Goal: Task Accomplishment & Management: Manage account settings

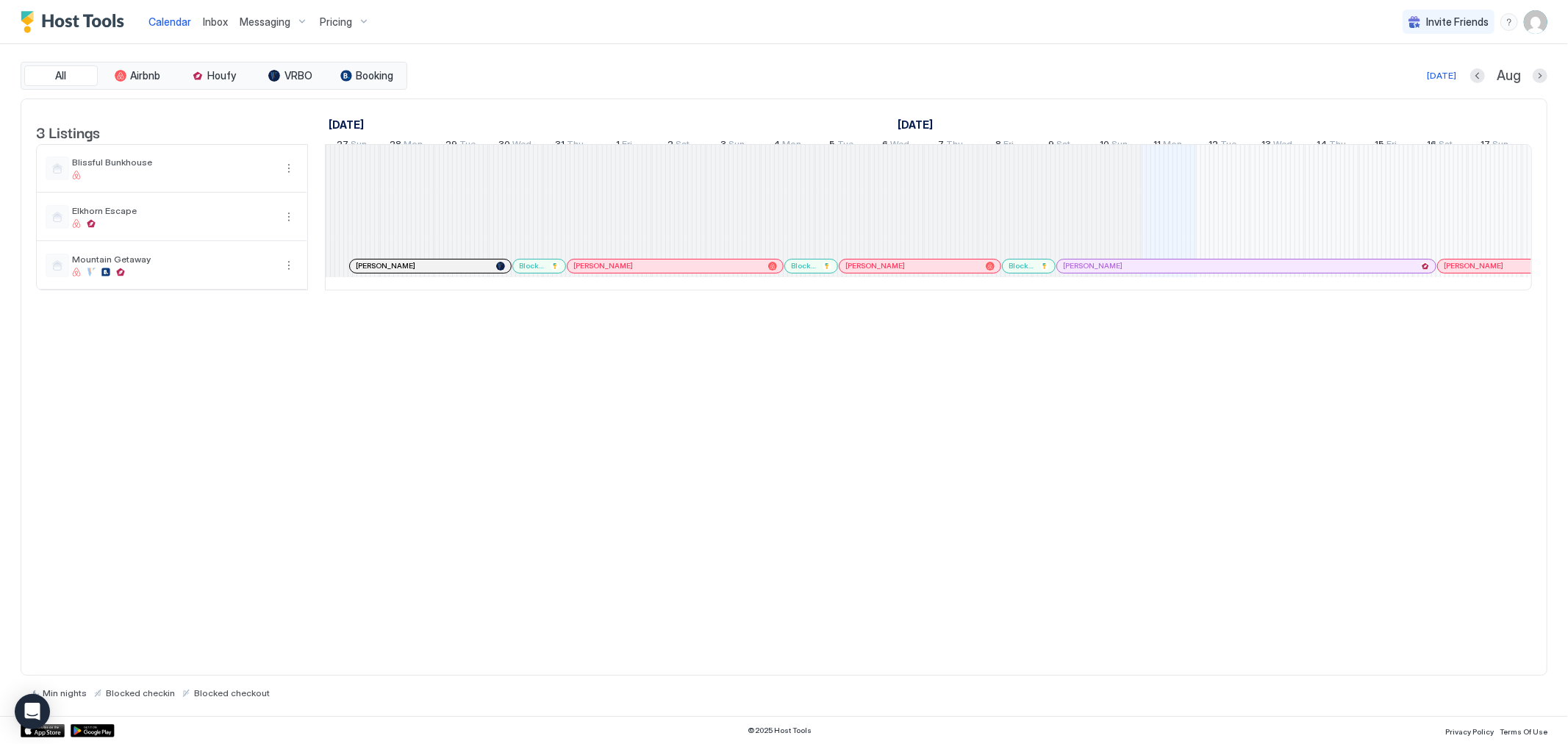
scroll to position [0, 817]
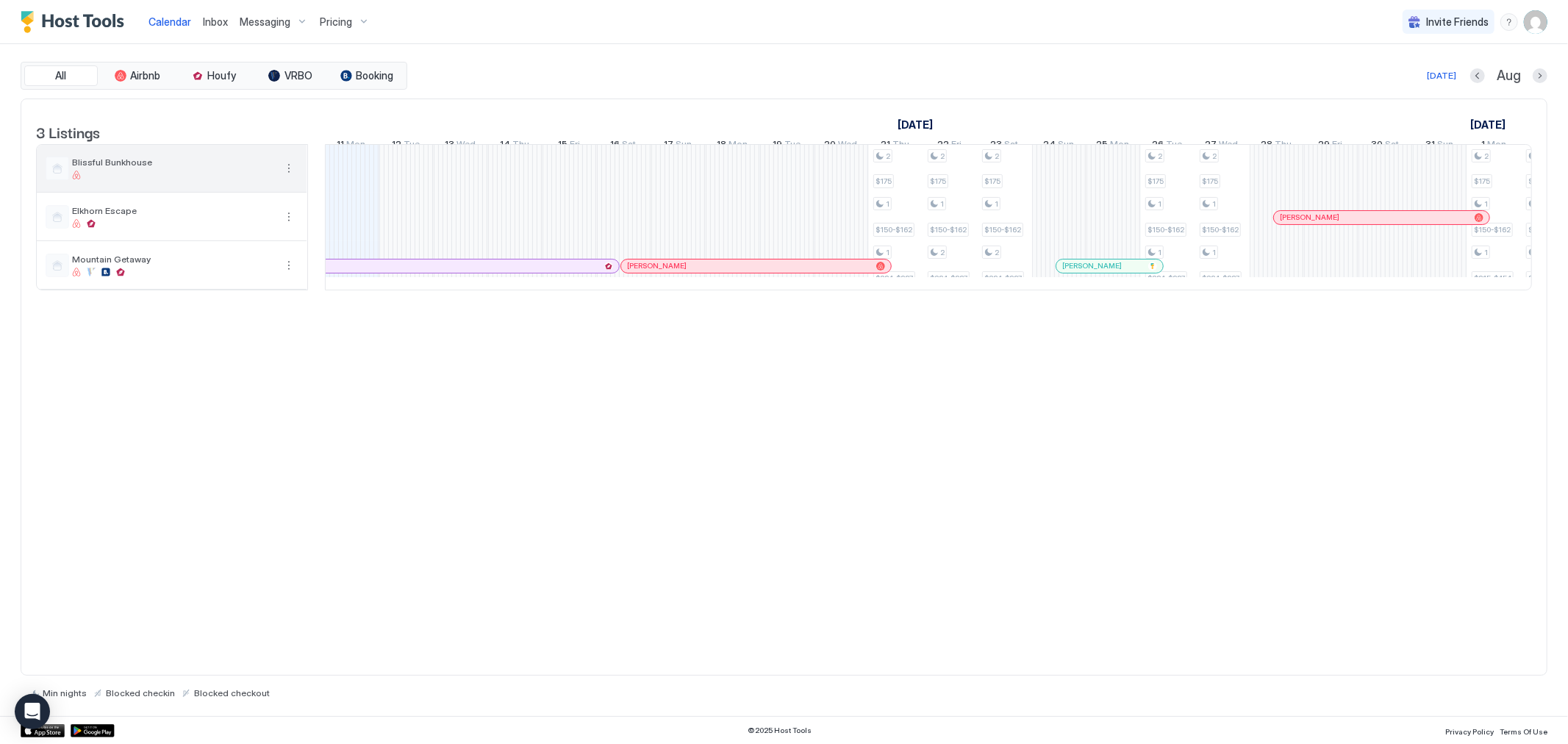
click at [256, 168] on span "Blissful Bunkhouse" at bounding box center [173, 162] width 202 height 11
click at [291, 177] on button "More options" at bounding box center [289, 168] width 18 height 18
click at [312, 217] on div "Pricing" at bounding box center [355, 225] width 147 height 24
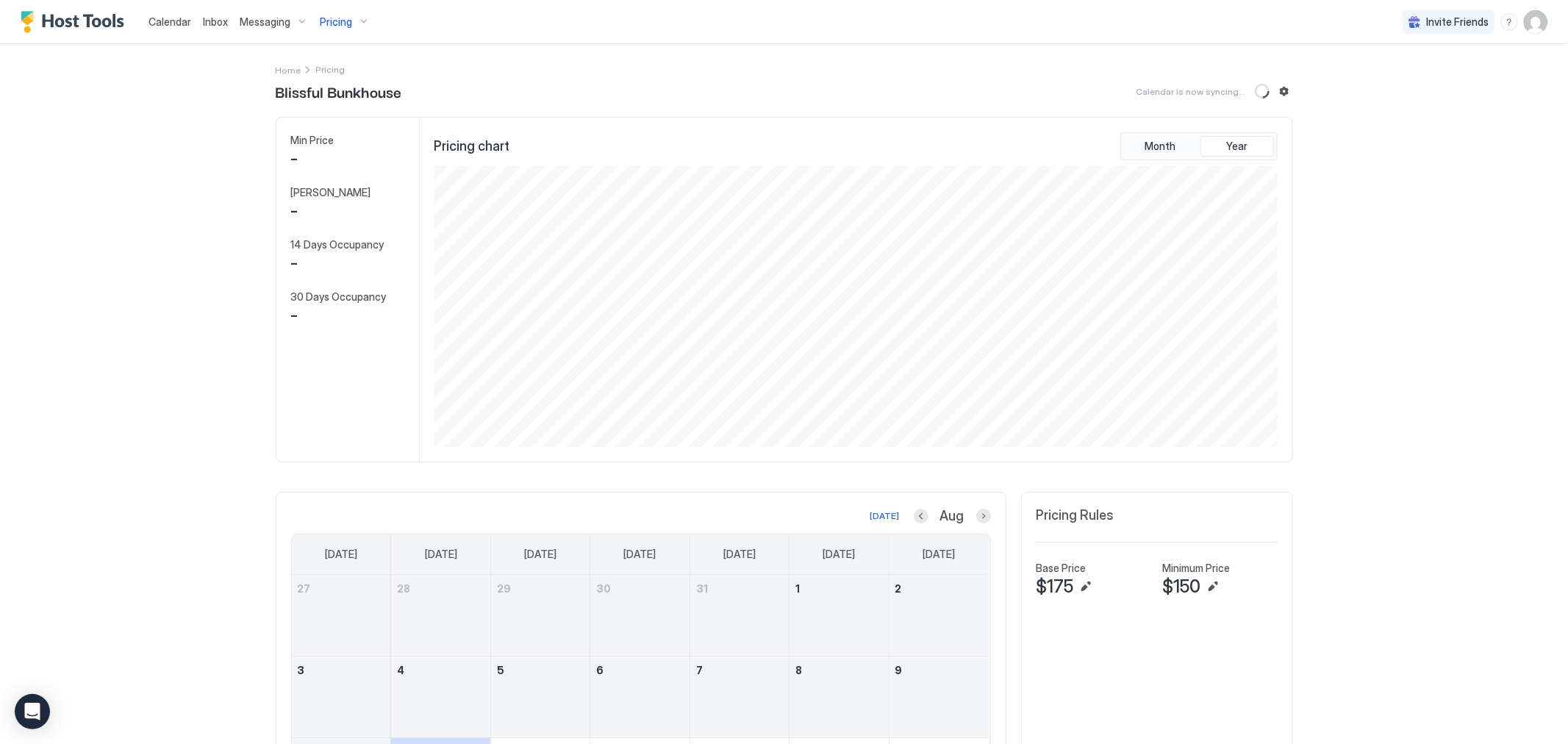
scroll to position [281, 846]
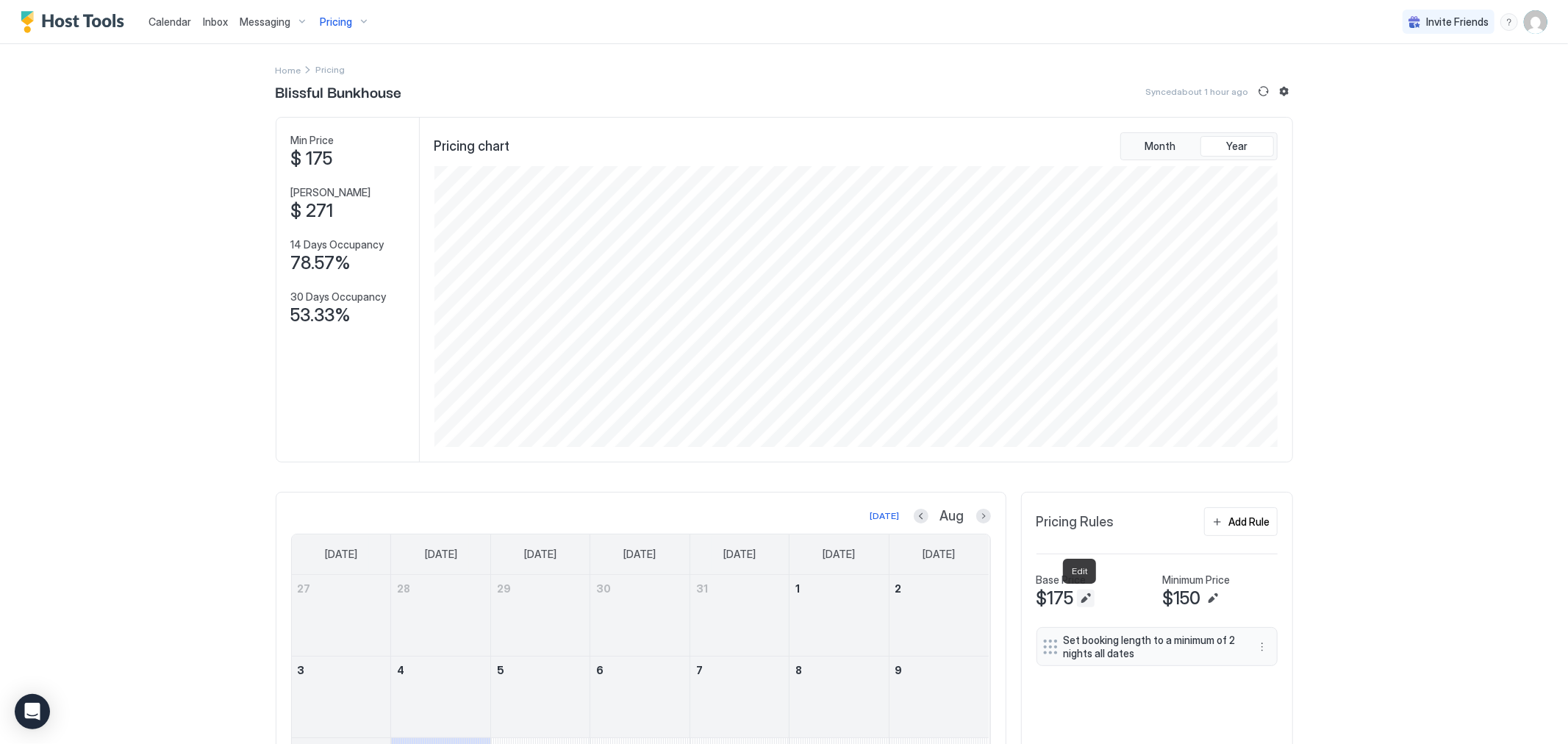
click at [1079, 596] on button "Edit" at bounding box center [1086, 599] width 18 height 18
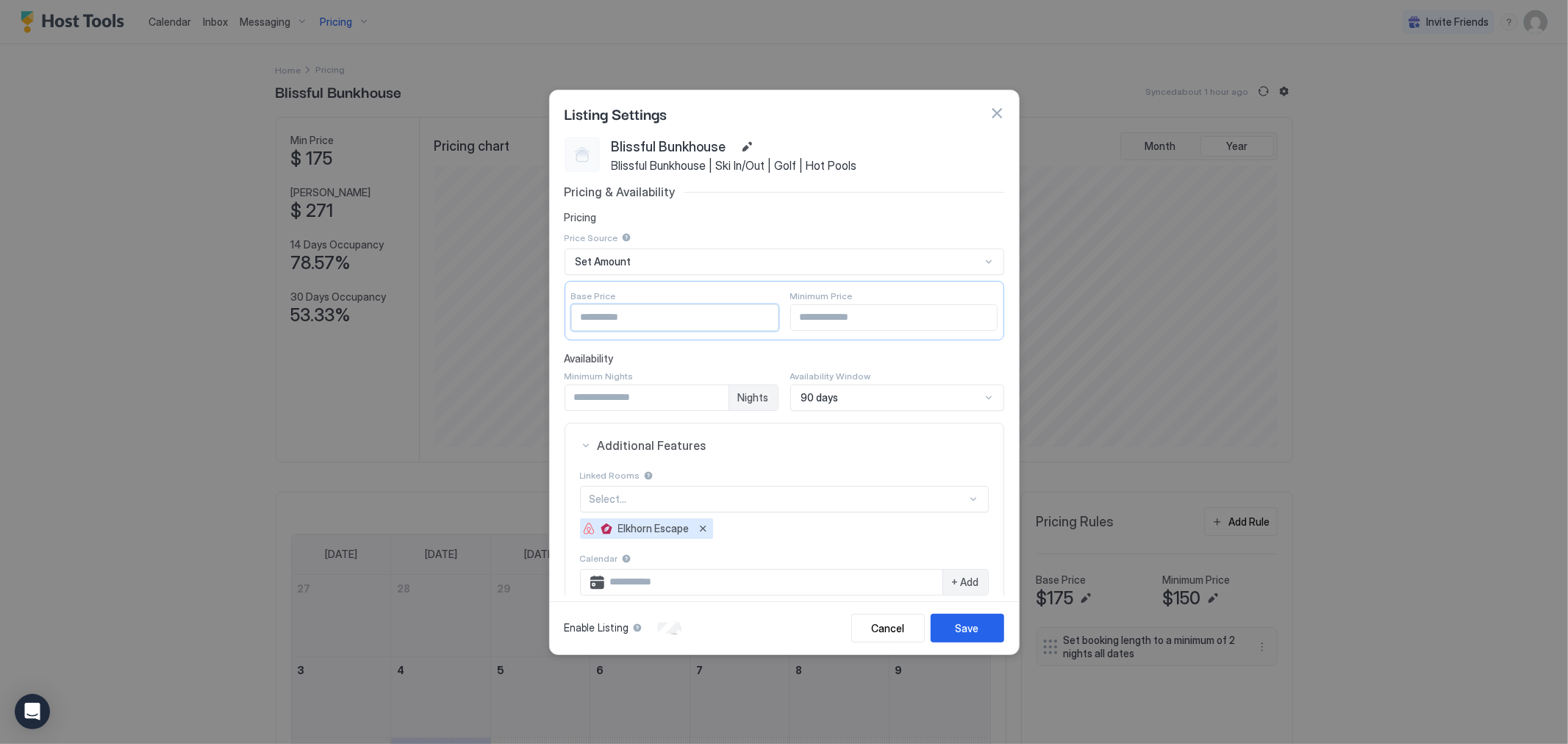
click at [669, 314] on input "***" at bounding box center [675, 317] width 206 height 25
click at [758, 313] on input "***" at bounding box center [675, 317] width 206 height 25
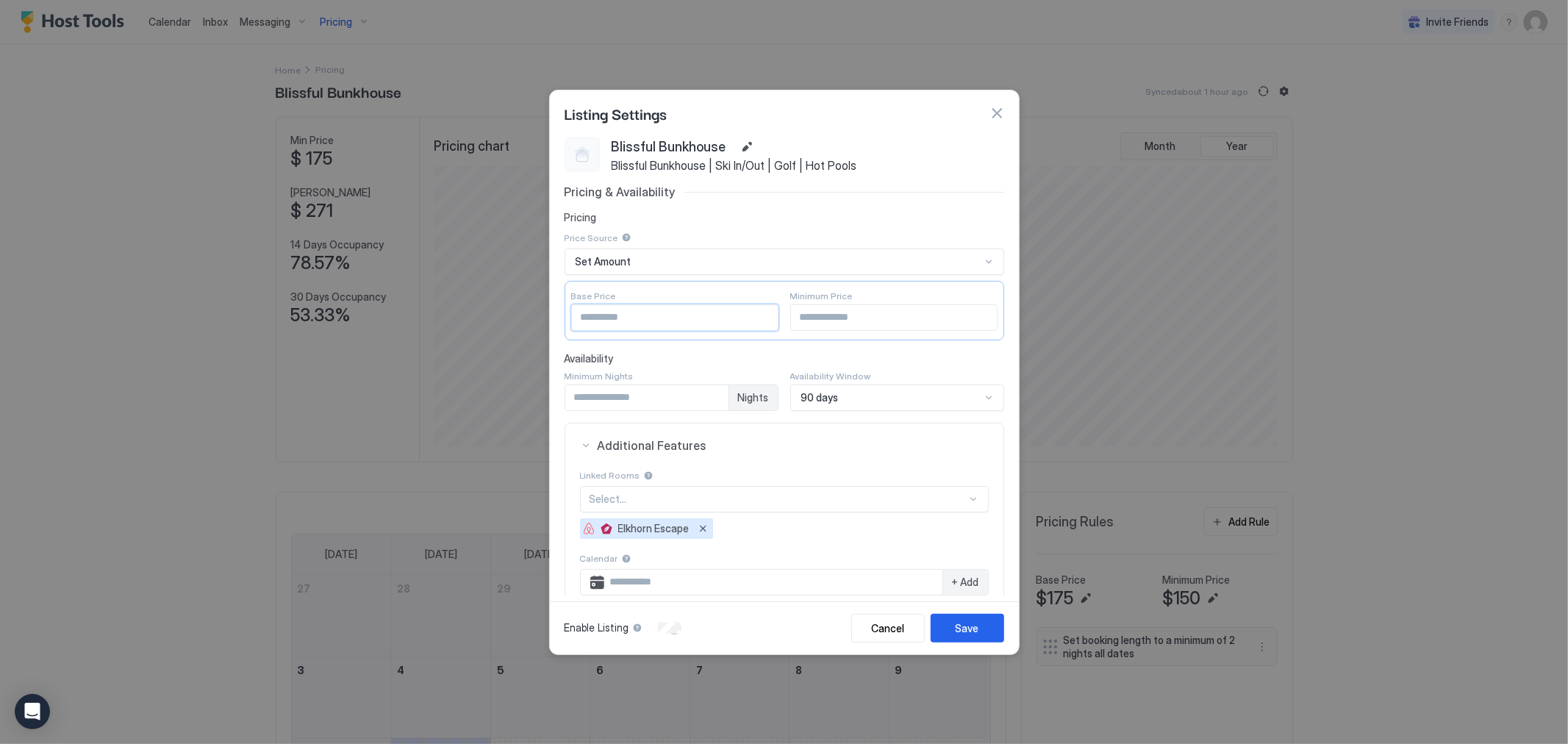
drag, startPoint x: 758, startPoint y: 313, endPoint x: 677, endPoint y: 326, distance: 82.0
click at [743, 317] on input "***" at bounding box center [675, 317] width 206 height 25
drag, startPoint x: 584, startPoint y: 326, endPoint x: 528, endPoint y: 326, distance: 56.0
click at [528, 326] on div "Listing Settings Blissful Bunkhouse Blissful Bunkhouse | Ski In/Out | Golf | Ho…" at bounding box center [784, 372] width 1568 height 744
type input "***"
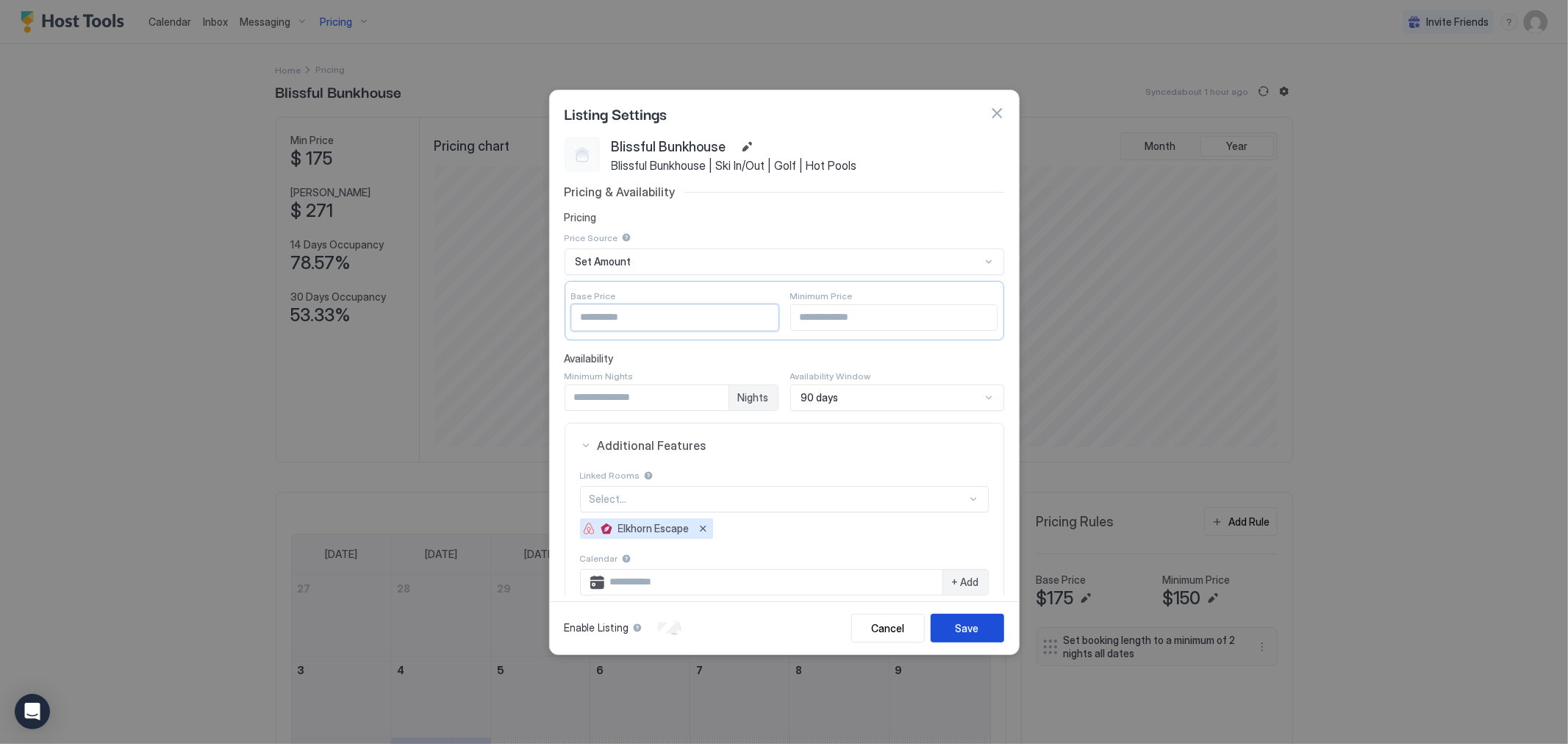
click at [956, 625] on button "Save" at bounding box center [967, 628] width 73 height 29
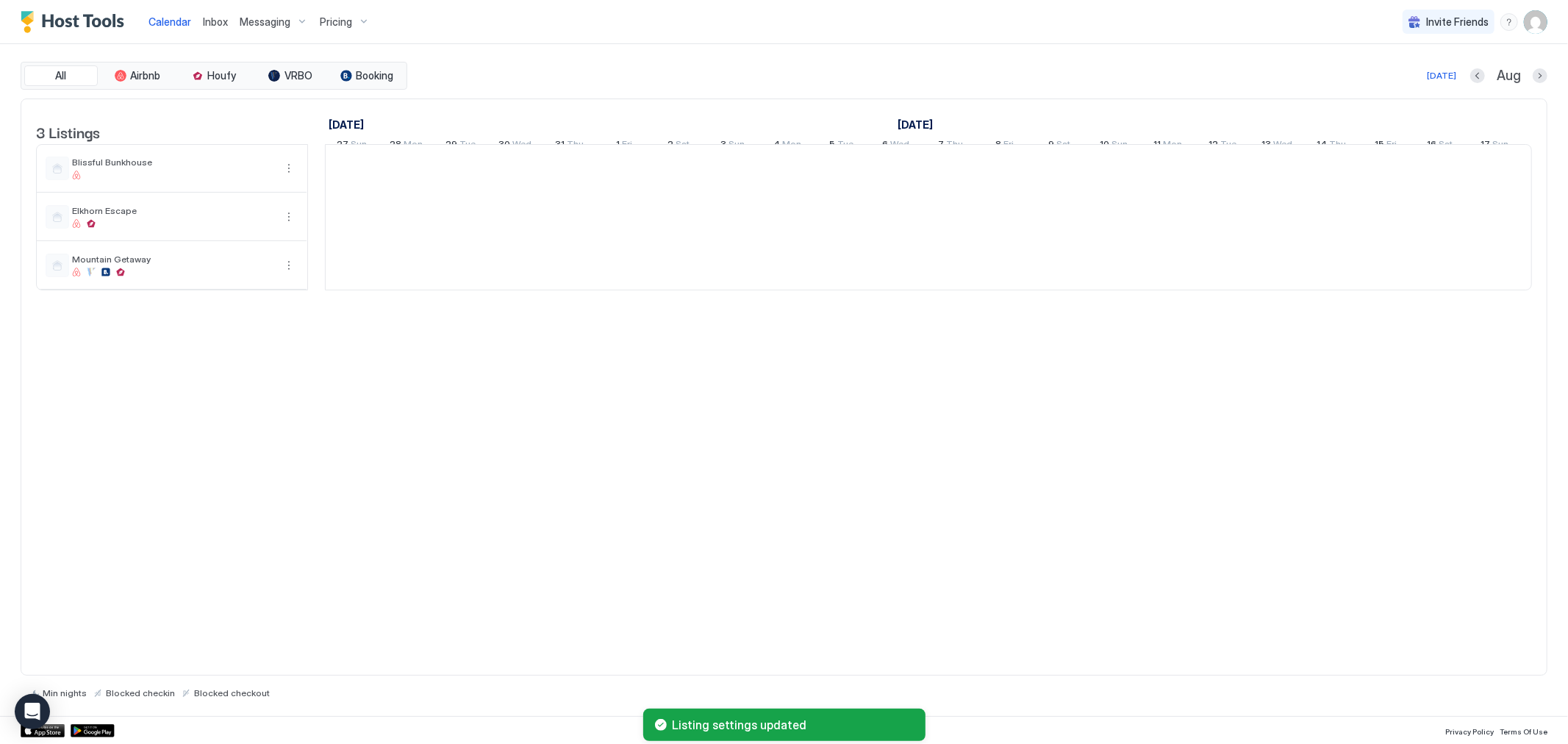
scroll to position [0, 817]
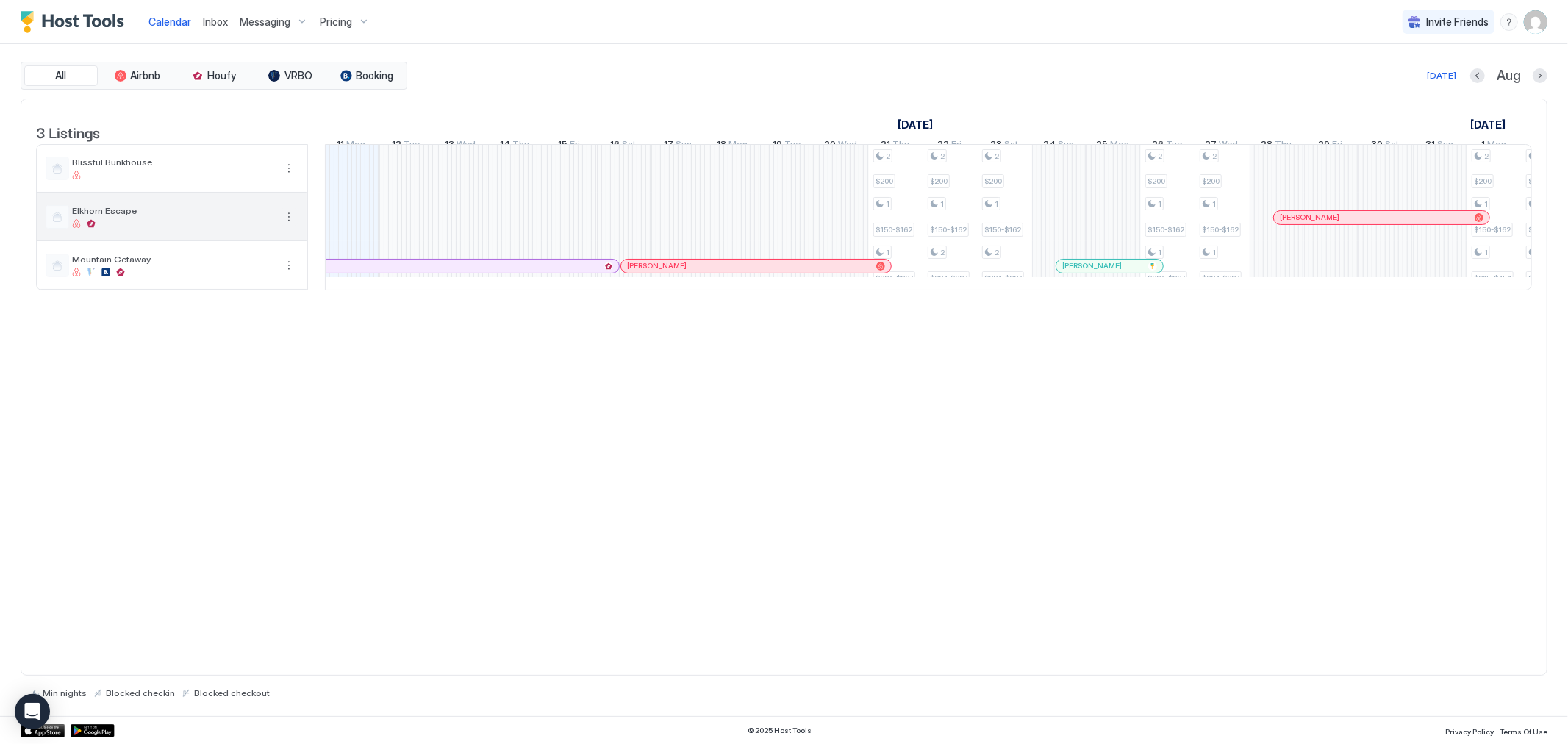
click at [283, 225] on button "More options" at bounding box center [289, 217] width 18 height 18
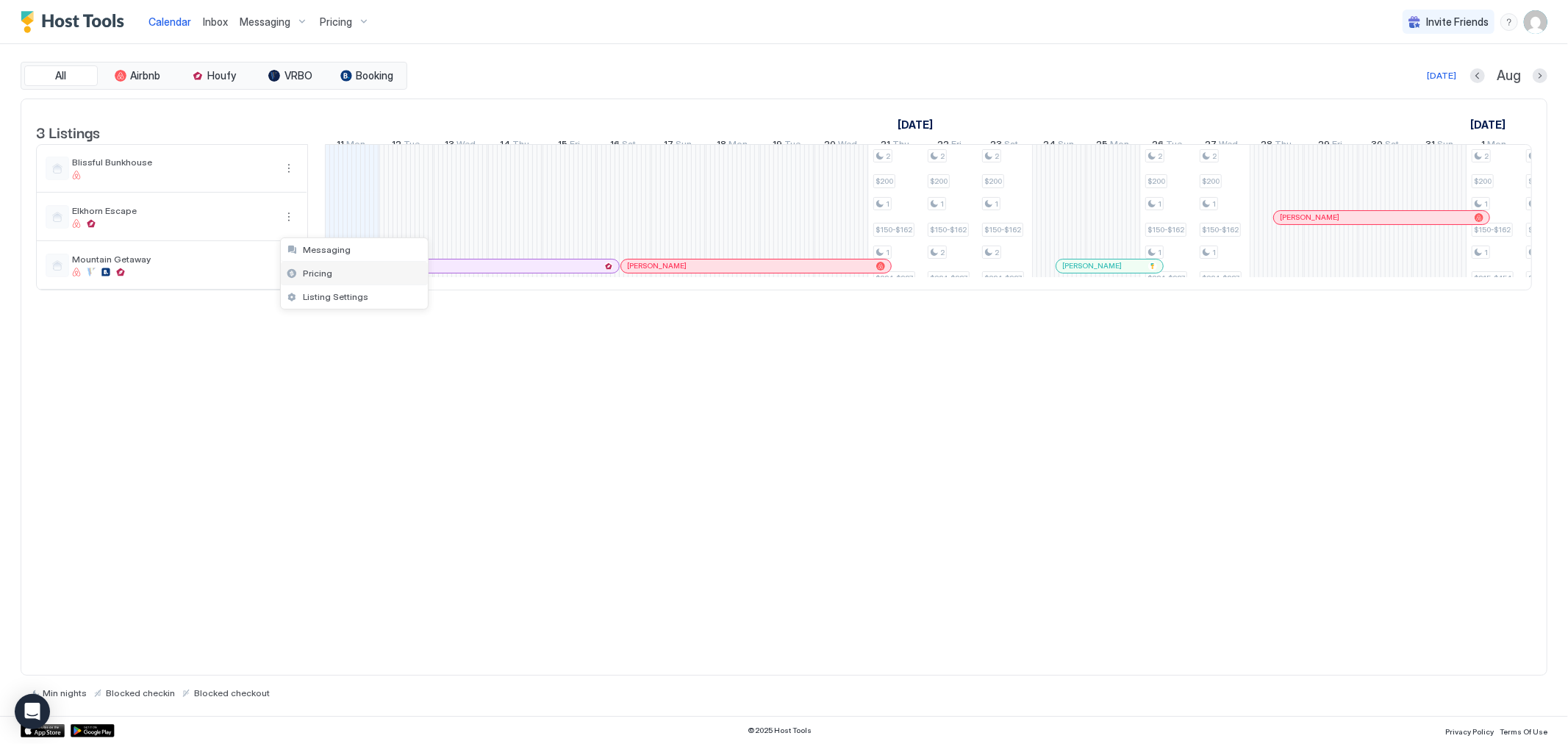
click at [312, 271] on span "Pricing" at bounding box center [317, 273] width 30 height 11
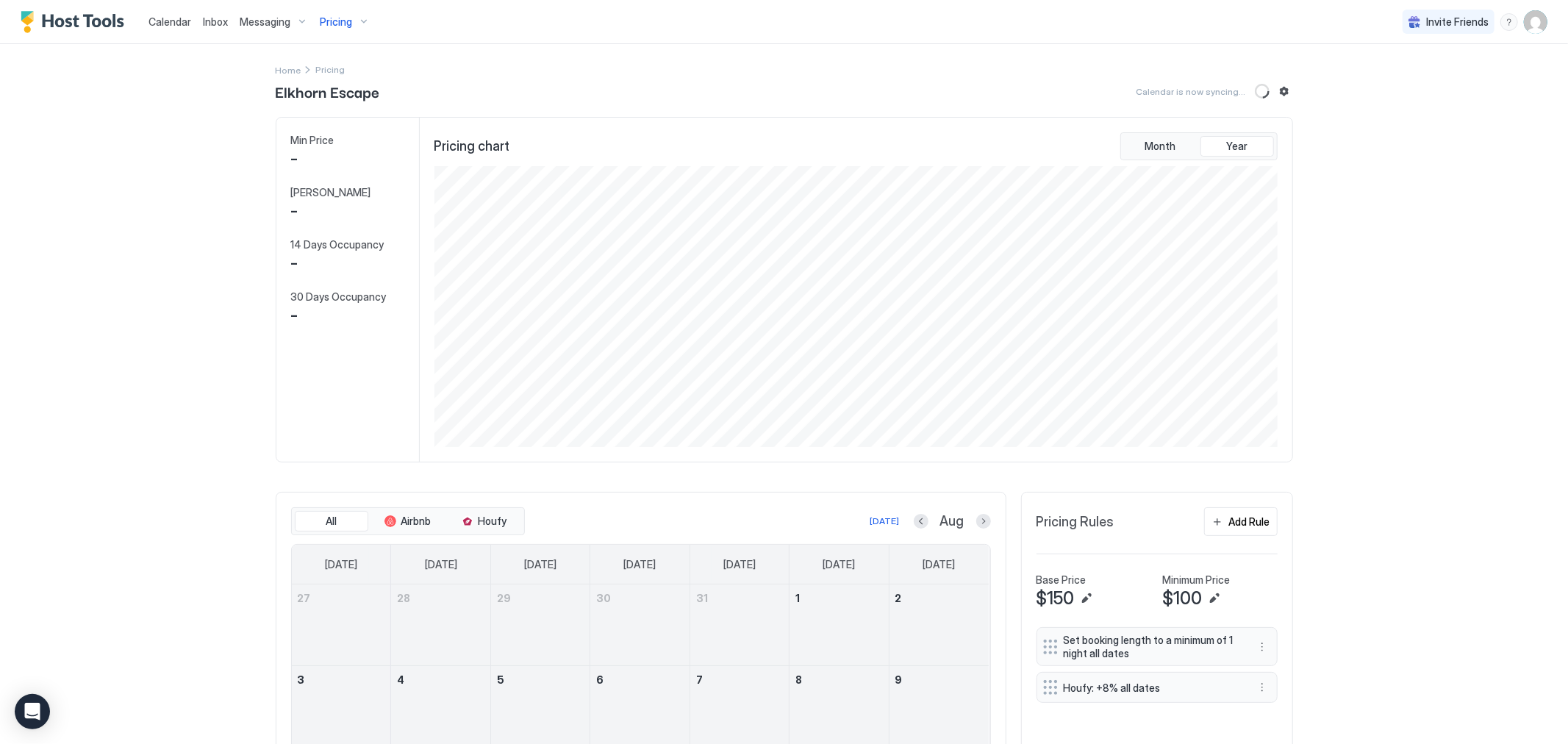
scroll to position [281, 846]
click at [1082, 596] on button "Edit" at bounding box center [1087, 599] width 18 height 18
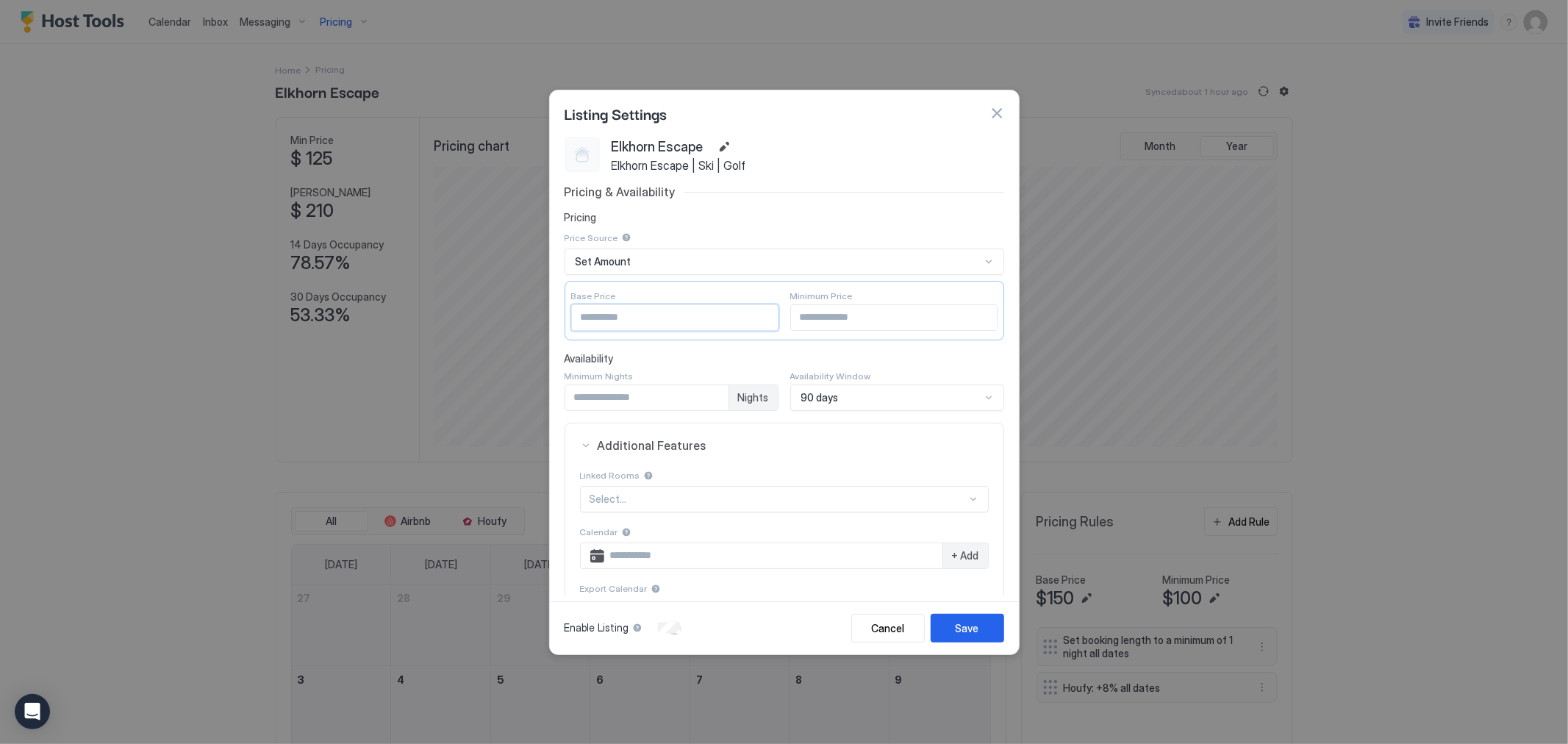
drag, startPoint x: 570, startPoint y: 318, endPoint x: 503, endPoint y: 321, distance: 67.1
click at [503, 321] on div "Listing Settings Elkhorn Escape Elkhorn Escape | Ski | Golf Pricing & Availabil…" at bounding box center [784, 372] width 1568 height 744
type input "***"
drag, startPoint x: 812, startPoint y: 320, endPoint x: 730, endPoint y: 338, distance: 84.0
click at [730, 338] on div "Base Price *** Minimum Price ***" at bounding box center [784, 311] width 440 height 59
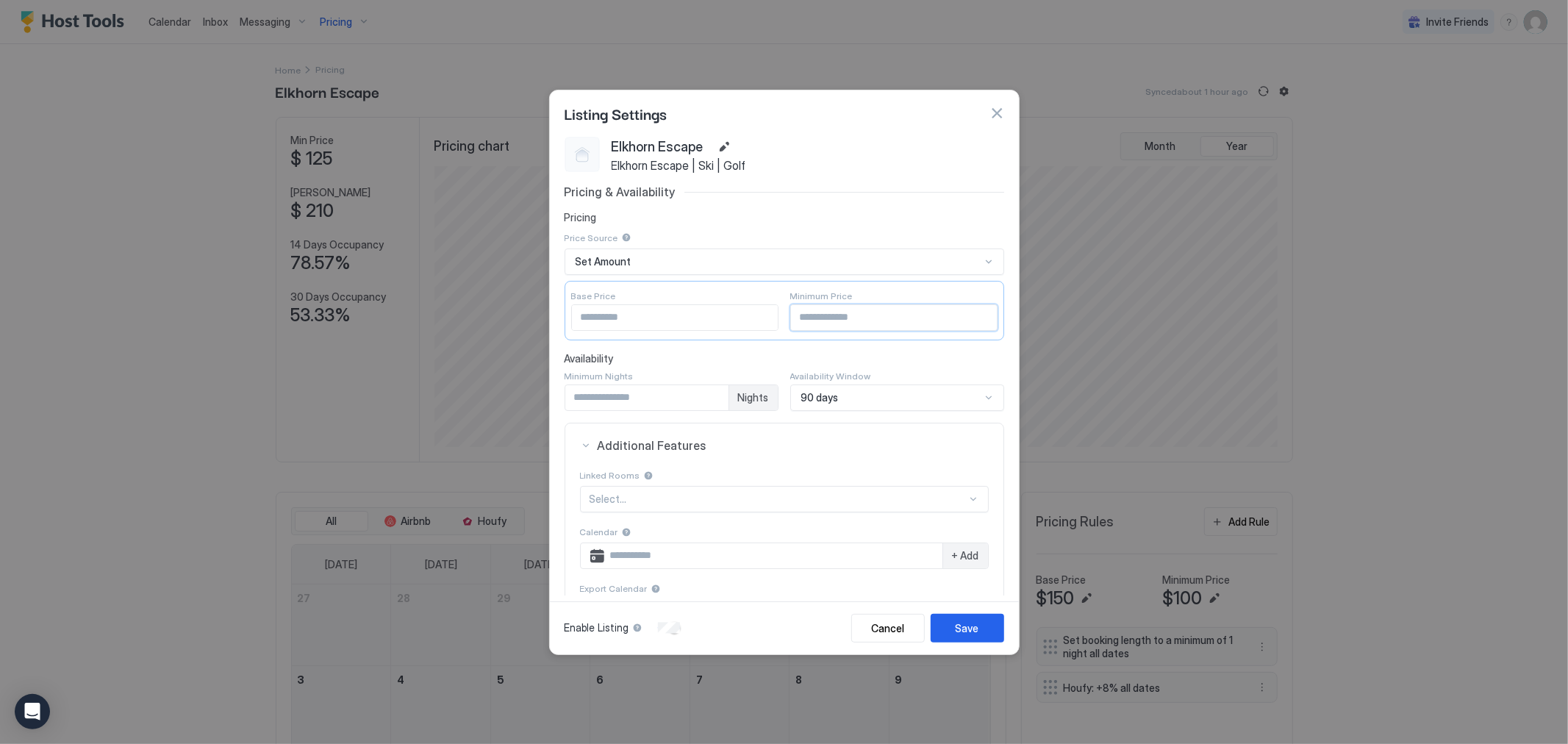
drag, startPoint x: 795, startPoint y: 316, endPoint x: 757, endPoint y: 319, distance: 38.1
click at [757, 318] on div "Base Price *** Minimum Price ***" at bounding box center [784, 311] width 440 height 59
type input "***"
click at [966, 625] on div "Save" at bounding box center [968, 628] width 24 height 16
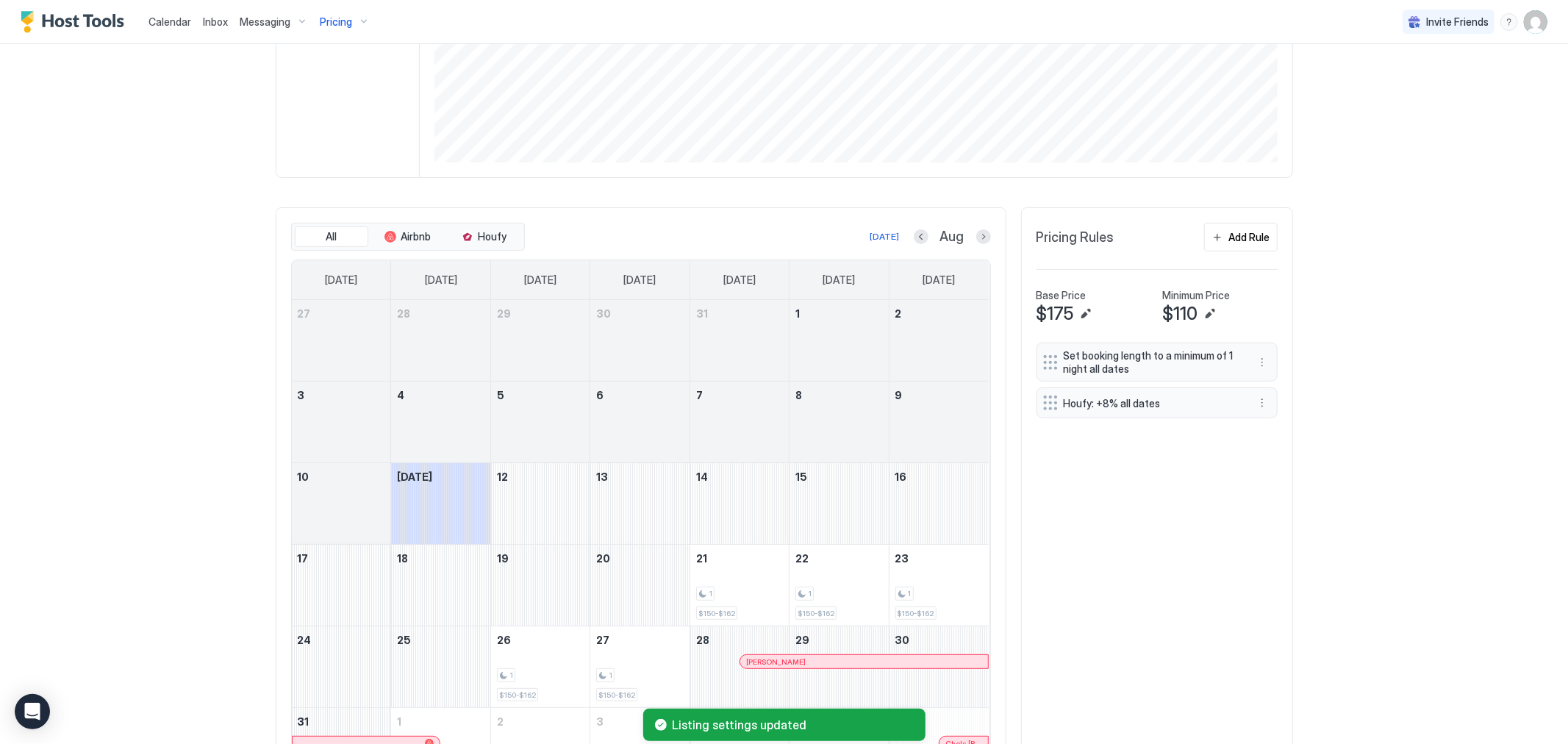
scroll to position [388, 0]
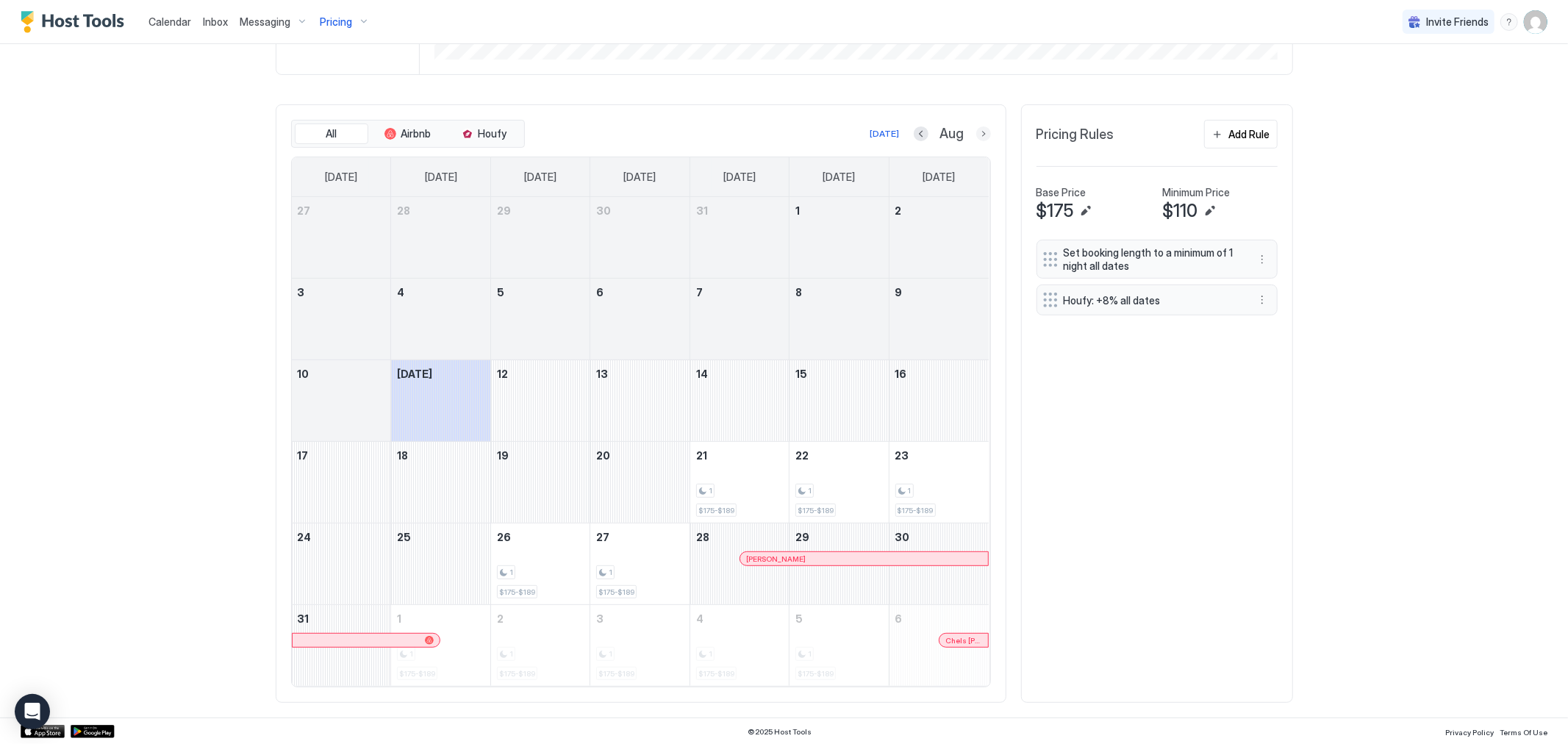
click at [976, 129] on button "Next month" at bounding box center [984, 134] width 15 height 15
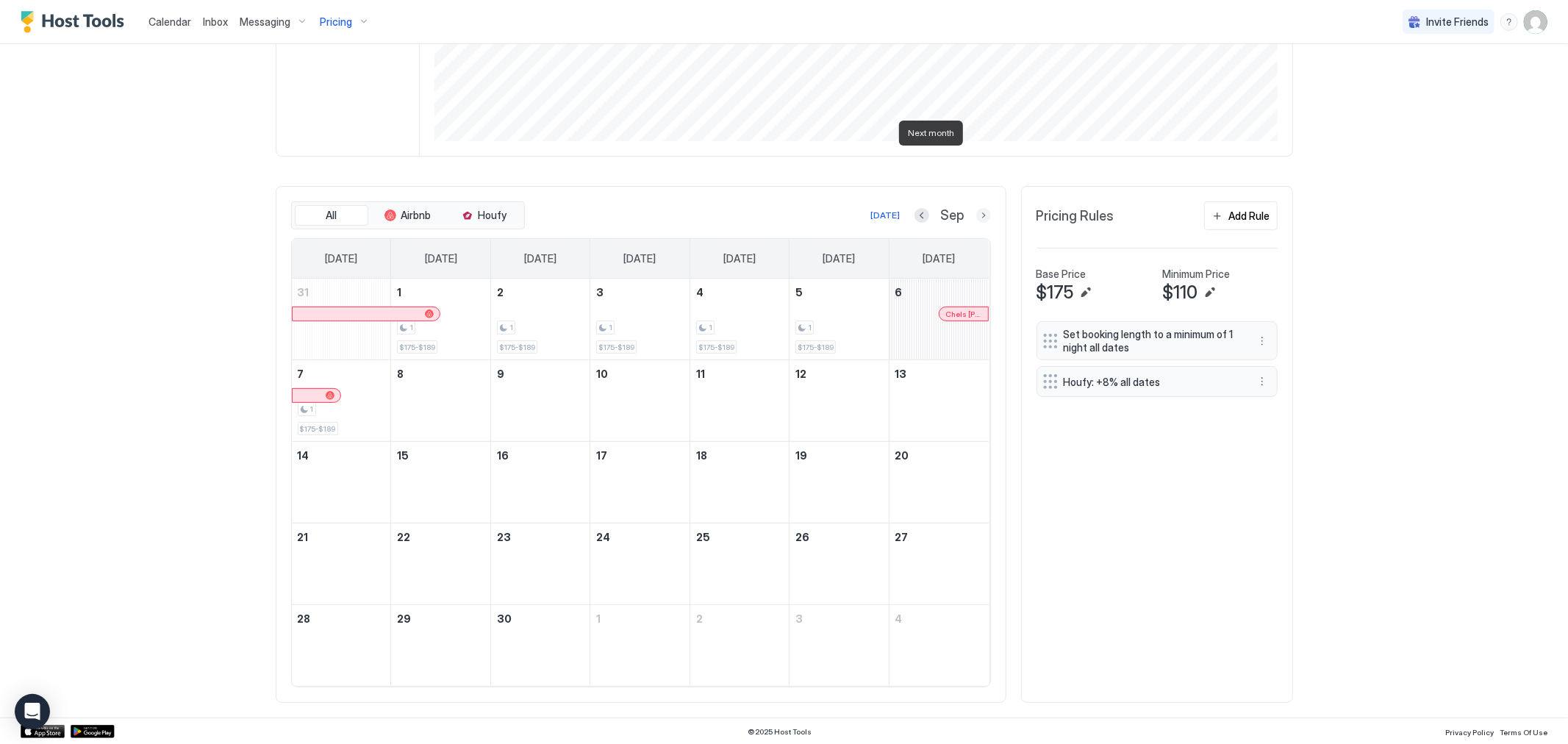
scroll to position [306, 0]
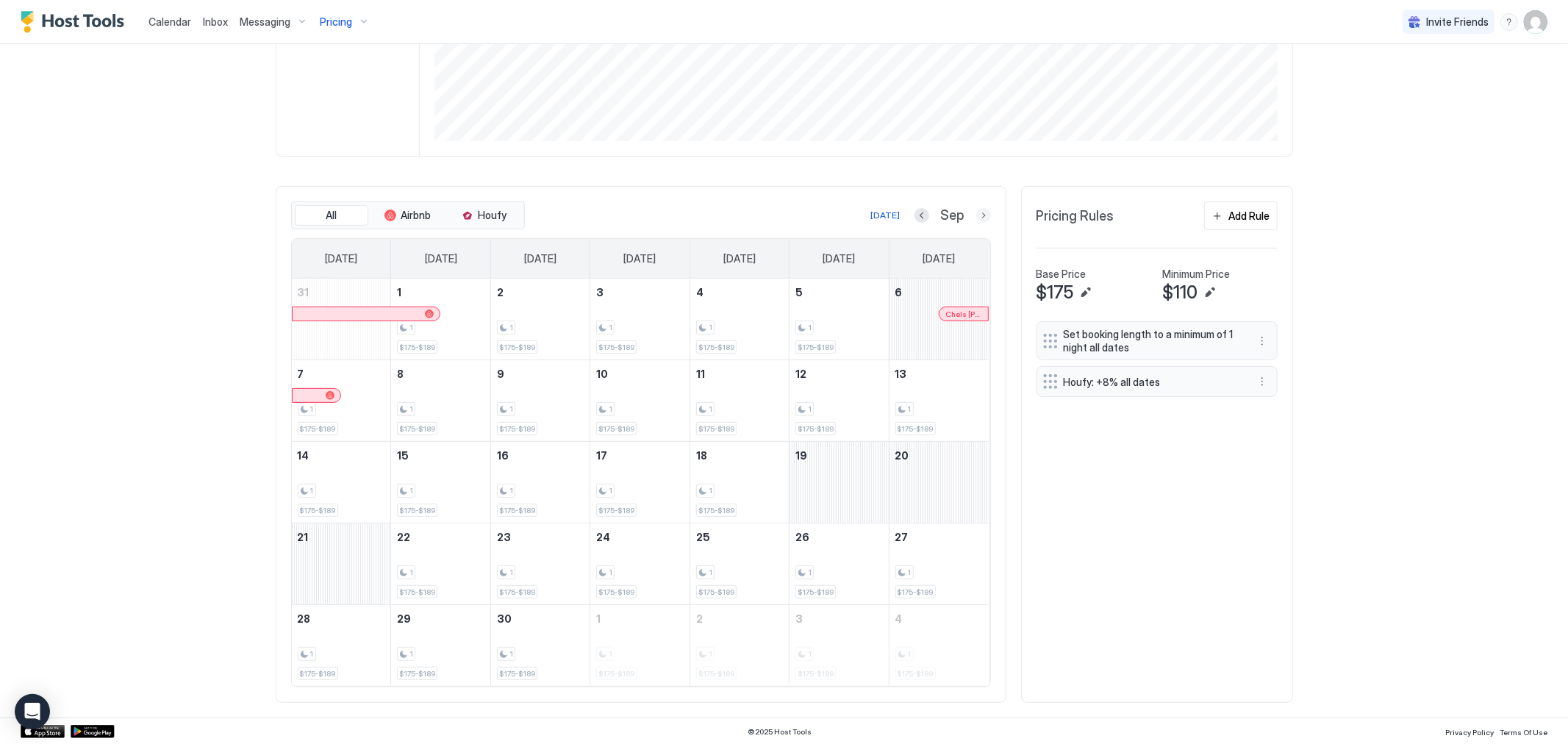
click at [980, 210] on button "Next month" at bounding box center [984, 216] width 15 height 15
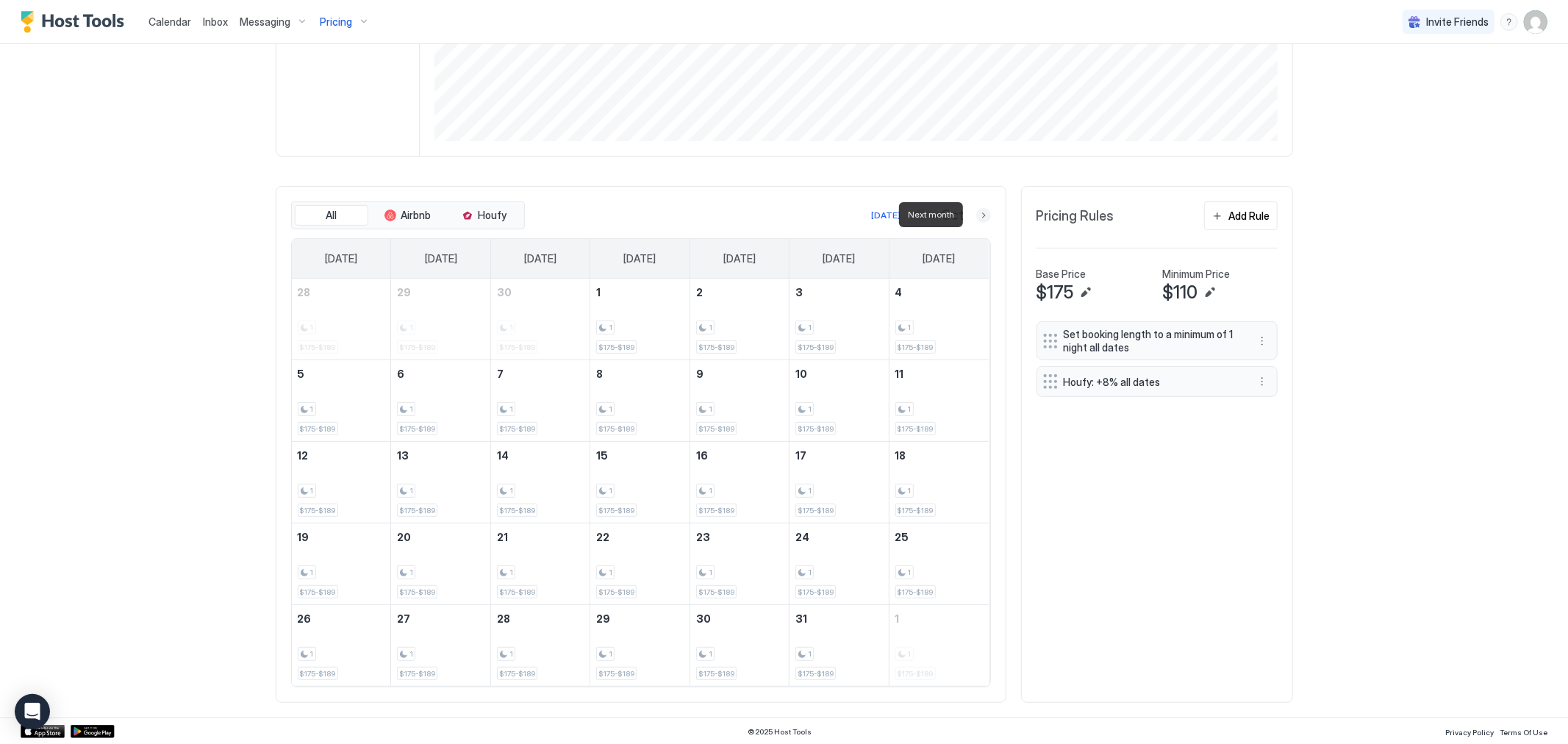
click at [980, 213] on button "Next month" at bounding box center [984, 216] width 15 height 15
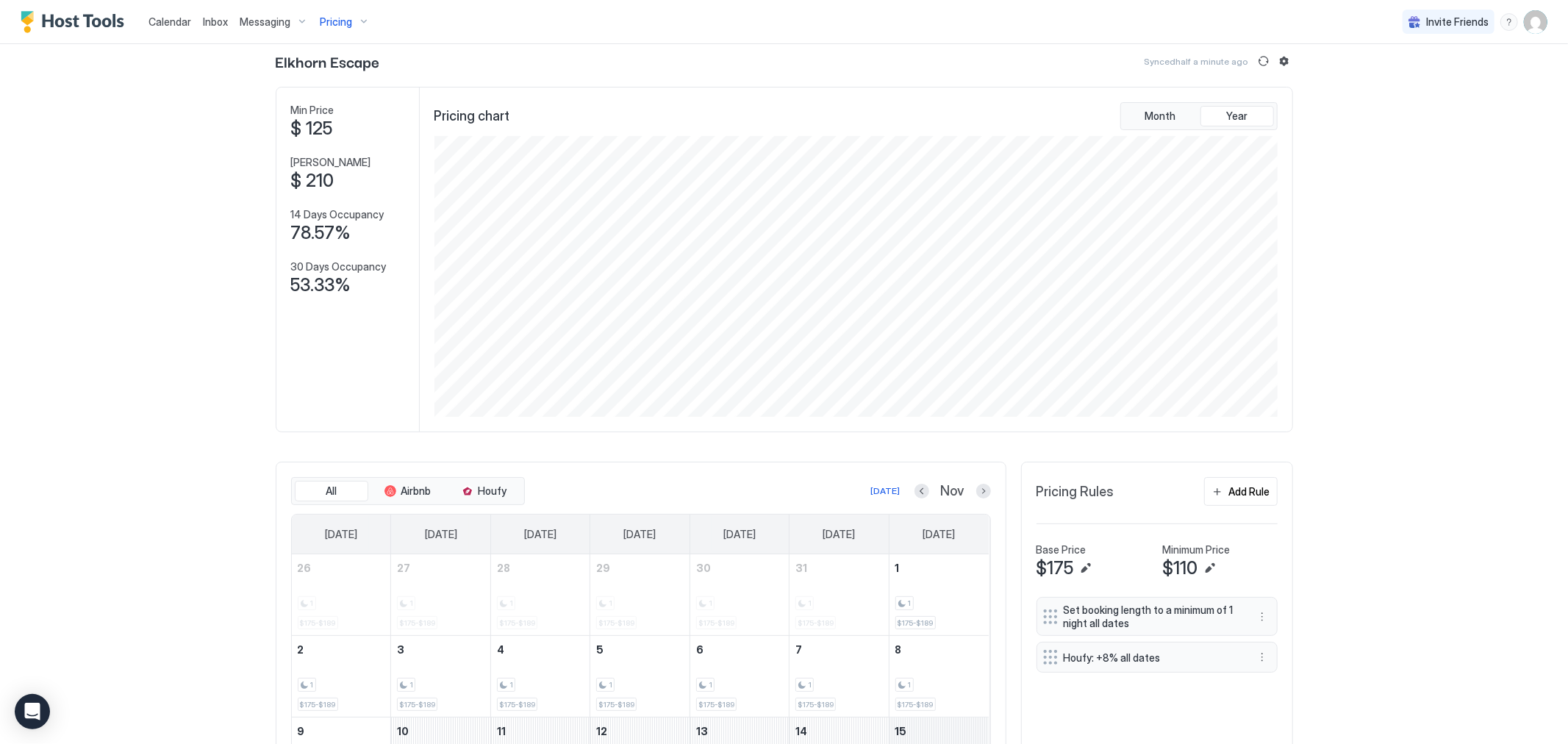
scroll to position [0, 0]
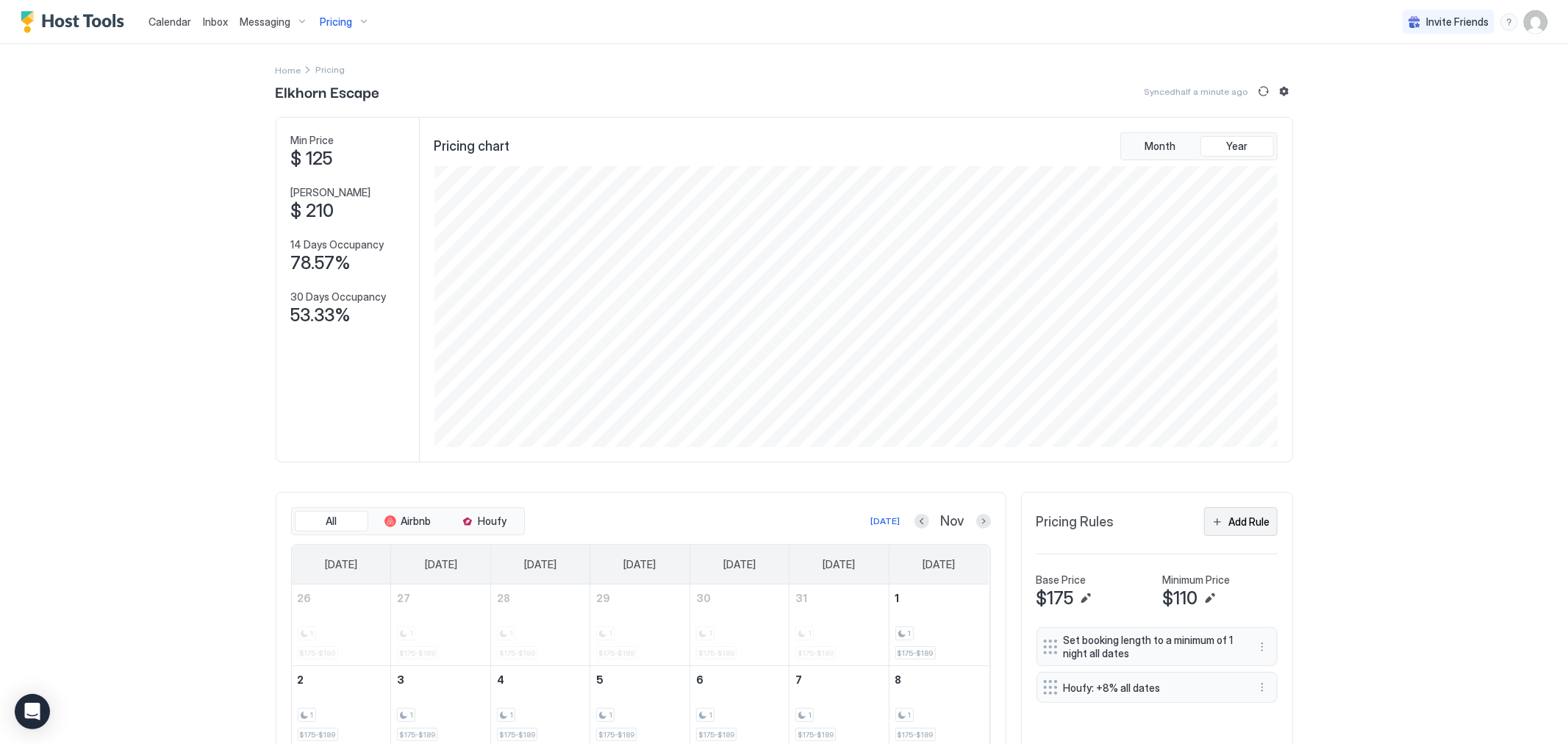
click at [1236, 517] on div "Add Rule" at bounding box center [1250, 521] width 42 height 16
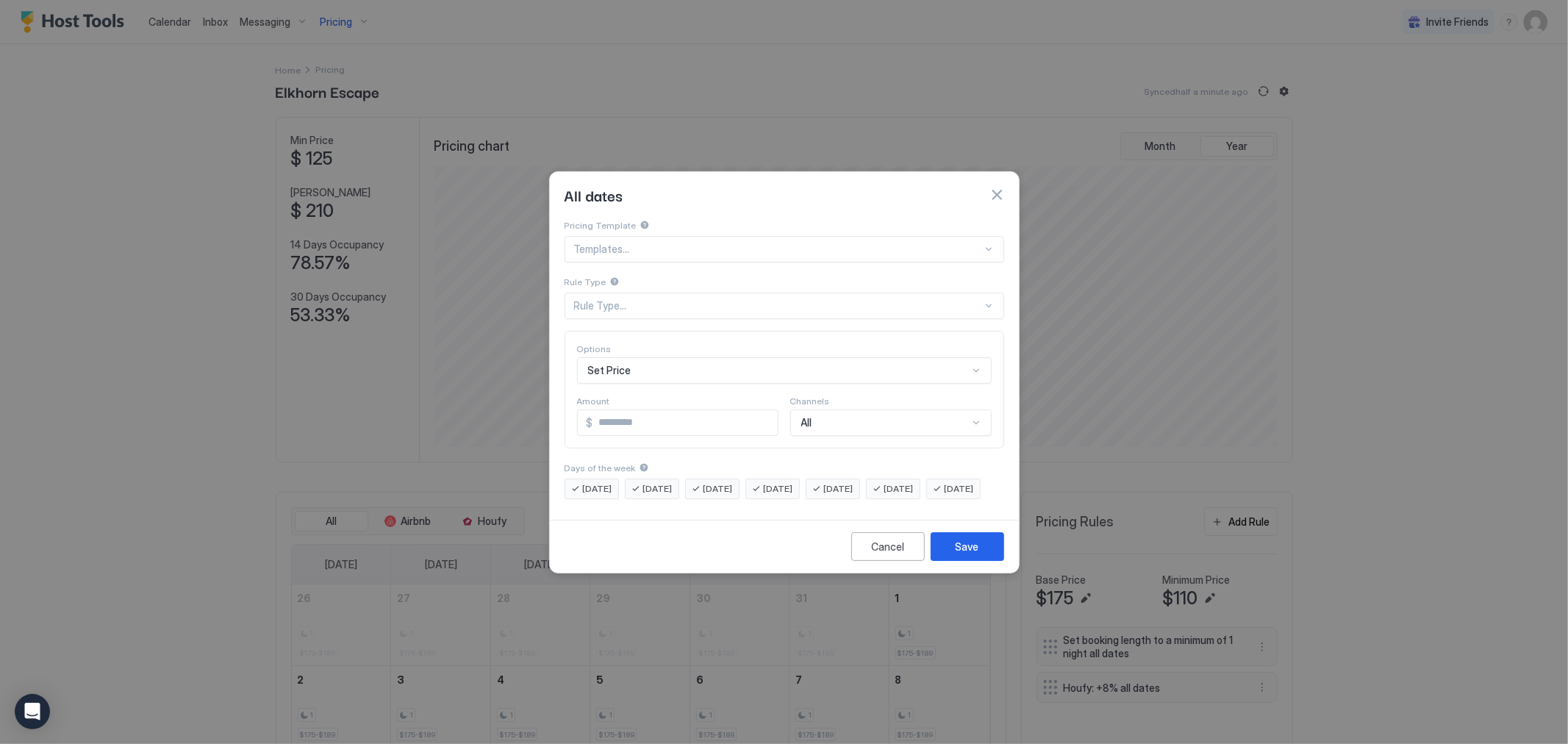
click at [691, 358] on div "Set Price" at bounding box center [784, 371] width 415 height 27
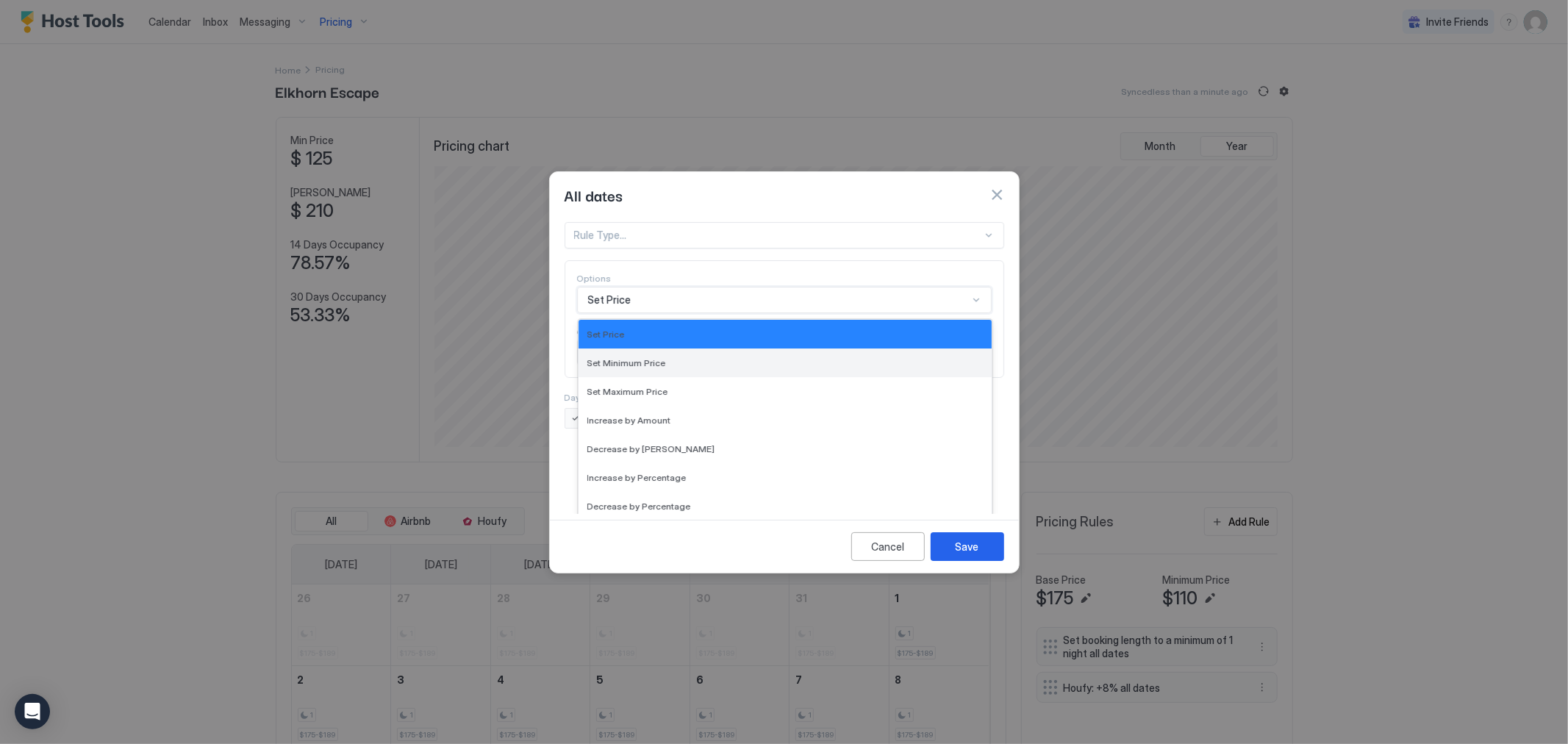
click at [690, 358] on div "Set Minimum Price" at bounding box center [785, 363] width 395 height 11
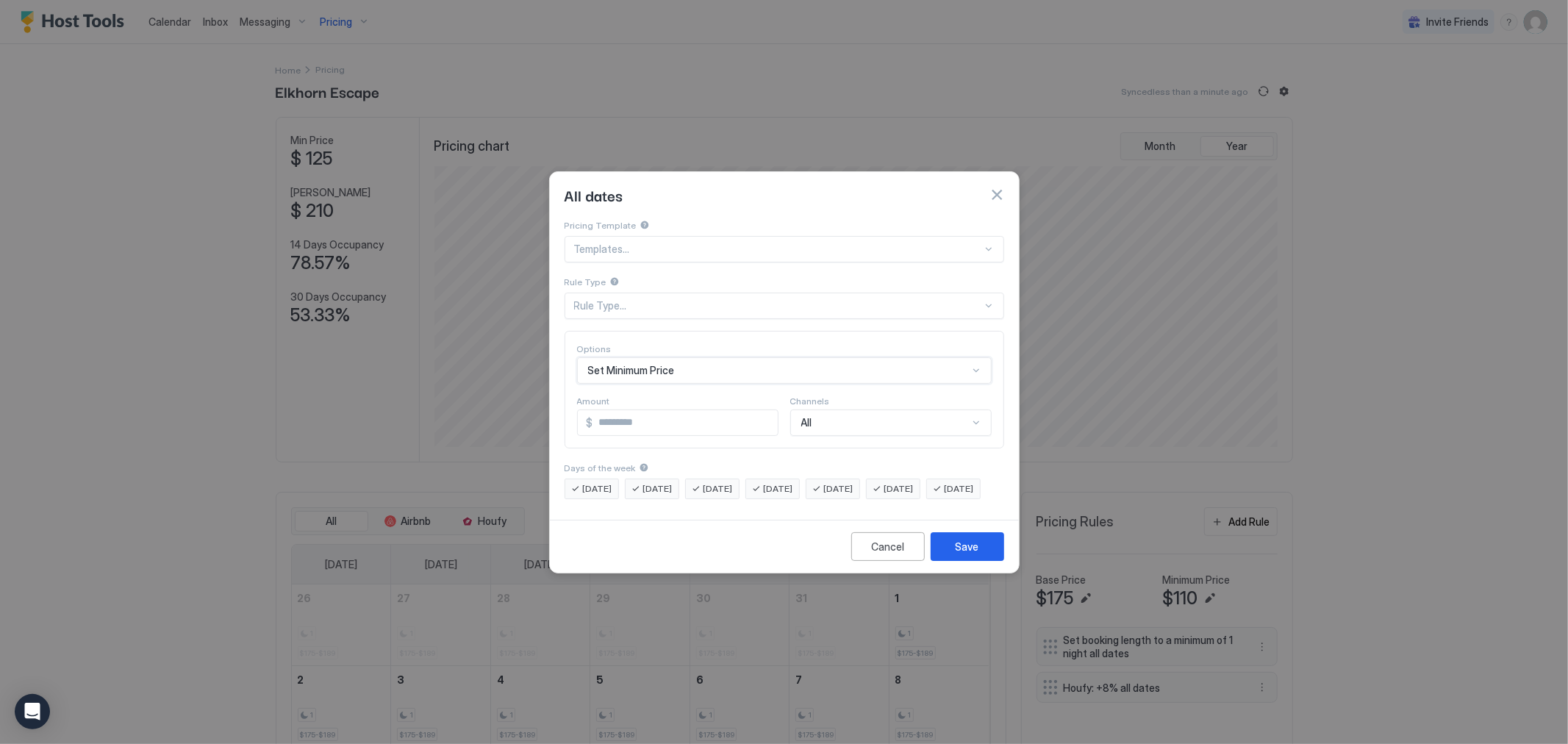
click at [637, 293] on div "Rule Type..." at bounding box center [784, 306] width 440 height 27
click at [630, 363] on span "Floating Window of Days" at bounding box center [627, 369] width 106 height 11
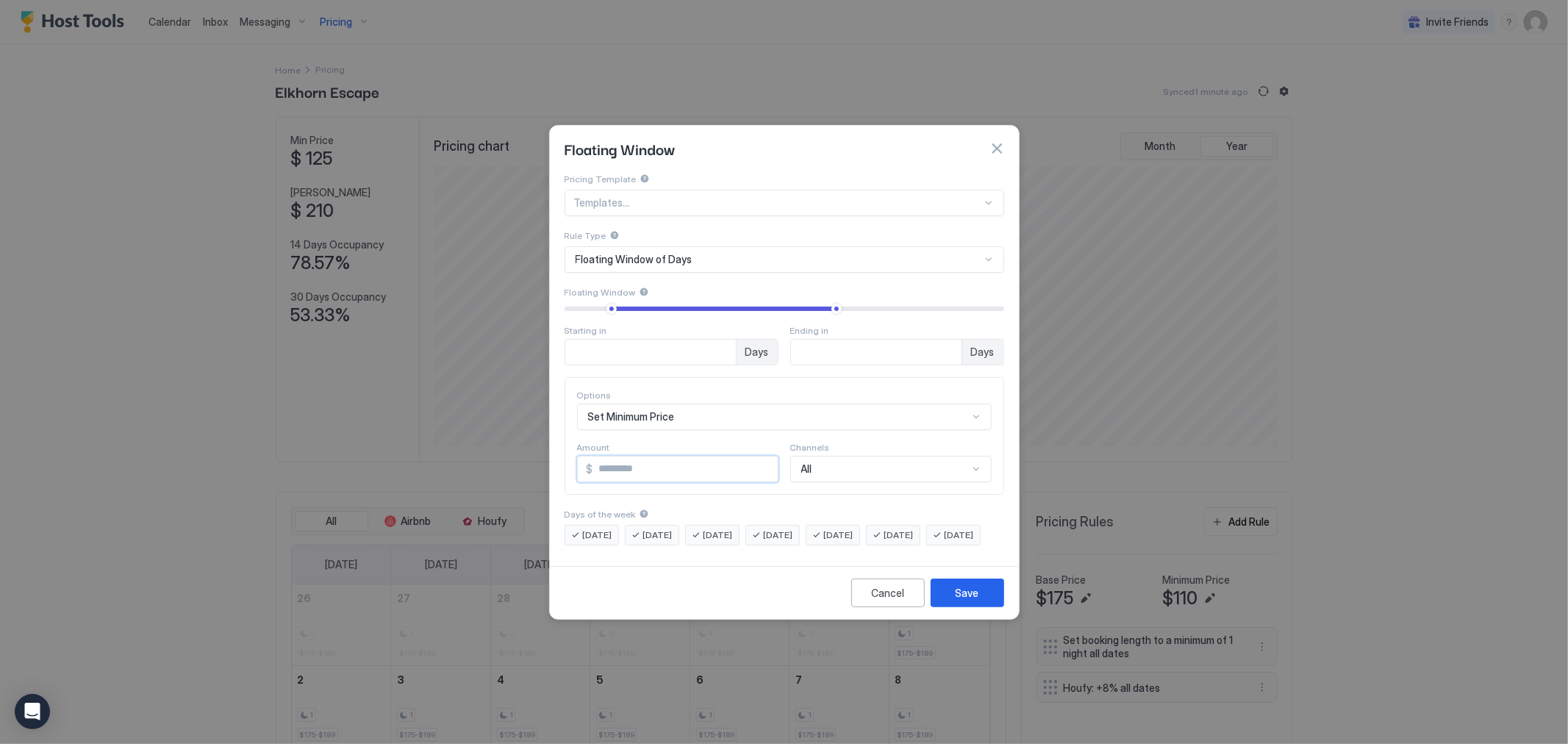
drag, startPoint x: 615, startPoint y: 462, endPoint x: 578, endPoint y: 467, distance: 37.3
click at [578, 466] on div "$ *" at bounding box center [678, 470] width 202 height 27
click at [860, 450] on div "Options Set Minimum Price Amount $ * Channels All" at bounding box center [784, 436] width 440 height 118
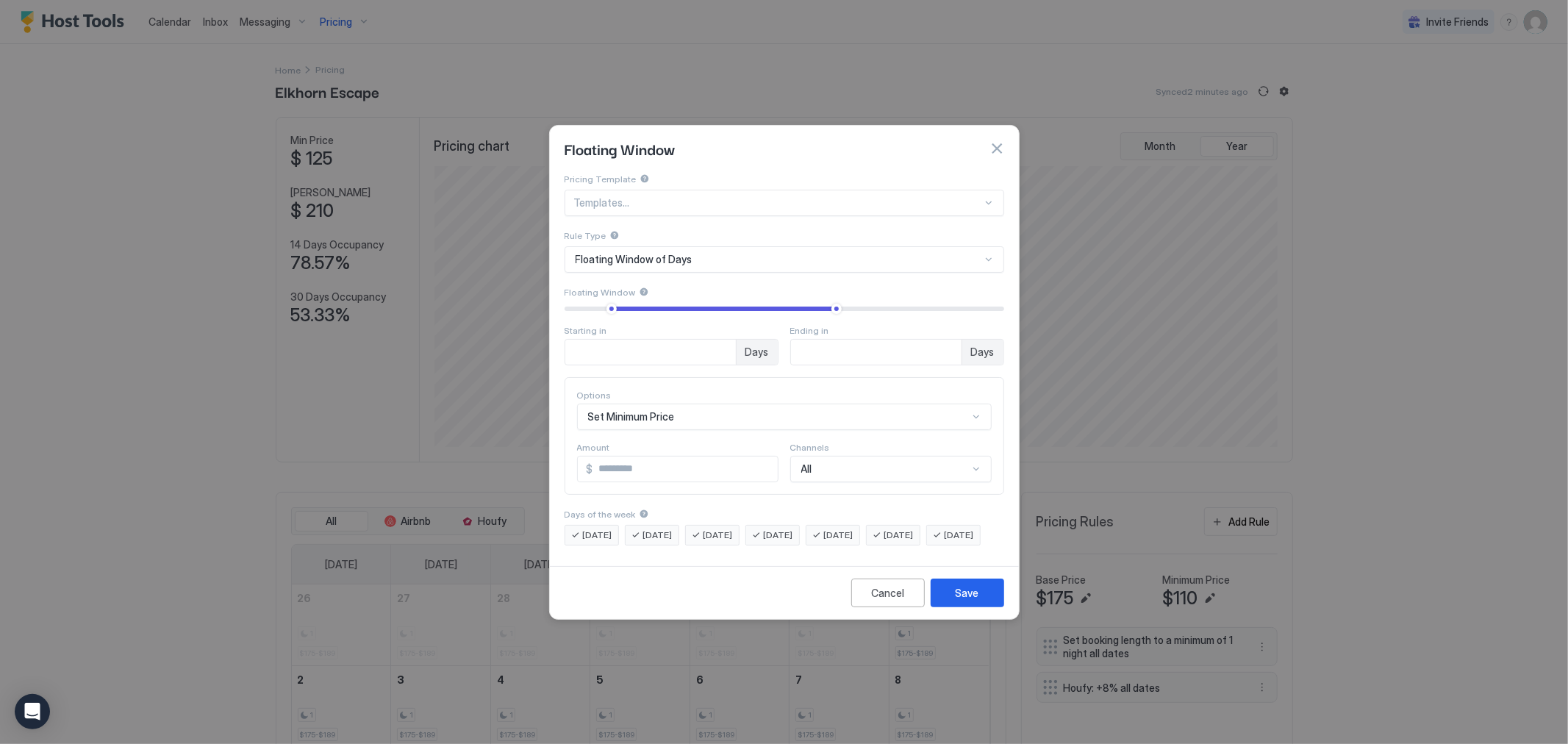
click at [990, 432] on div "Options Set Minimum Price Amount $ * Channels All" at bounding box center [784, 436] width 440 height 118
click at [708, 404] on div "Set Minimum Price" at bounding box center [784, 417] width 415 height 27
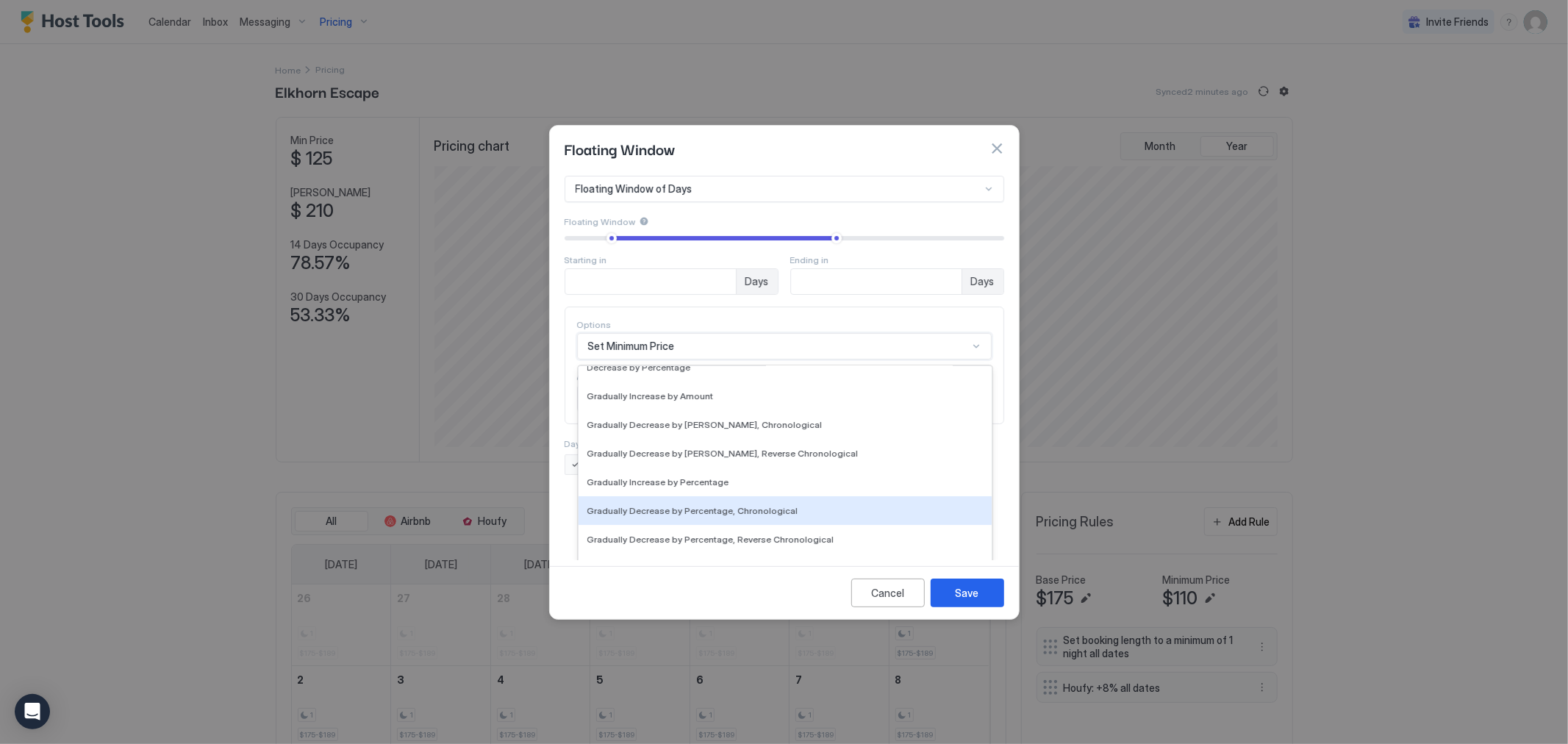
scroll to position [0, 0]
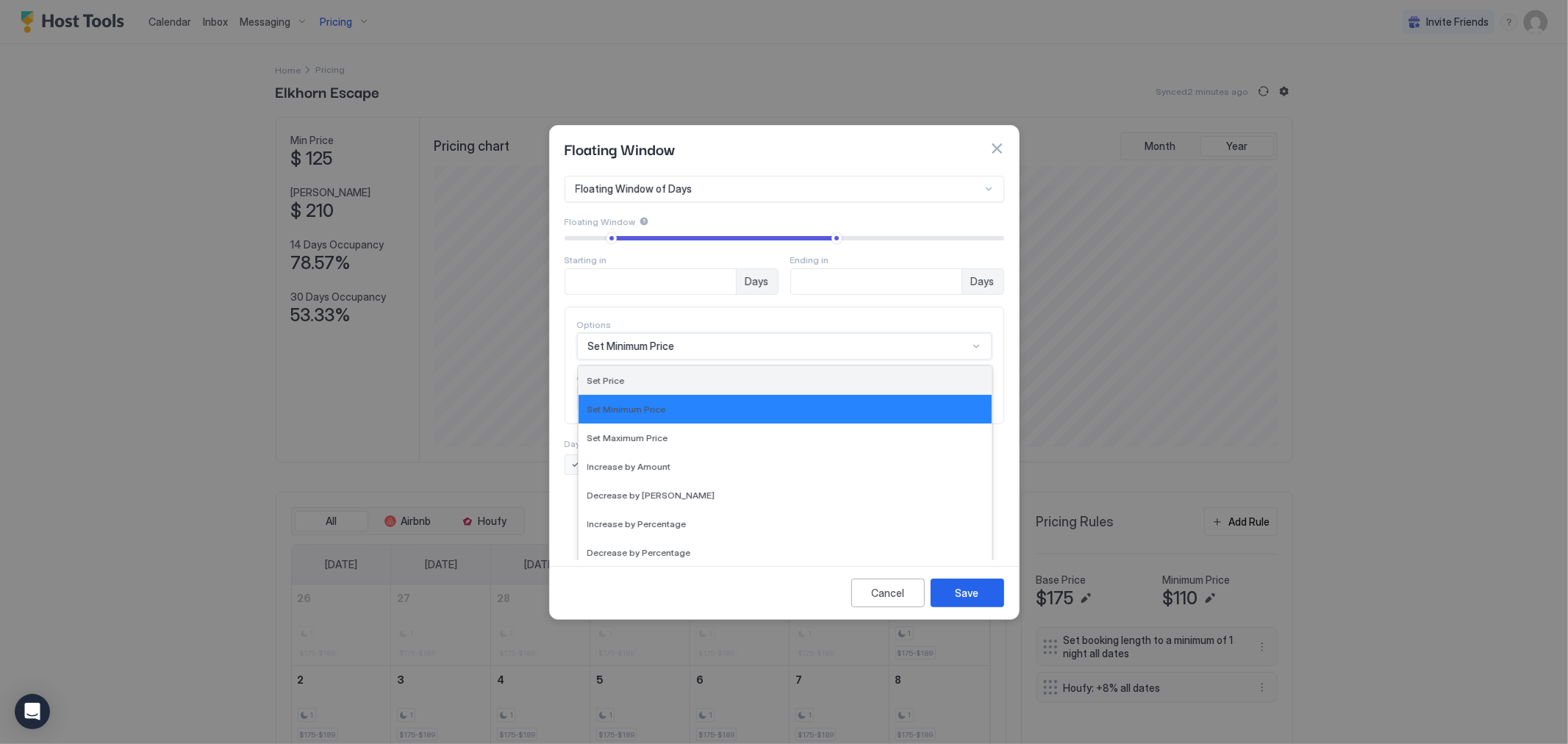
click at [623, 366] on div "Set Price" at bounding box center [785, 381] width 413 height 29
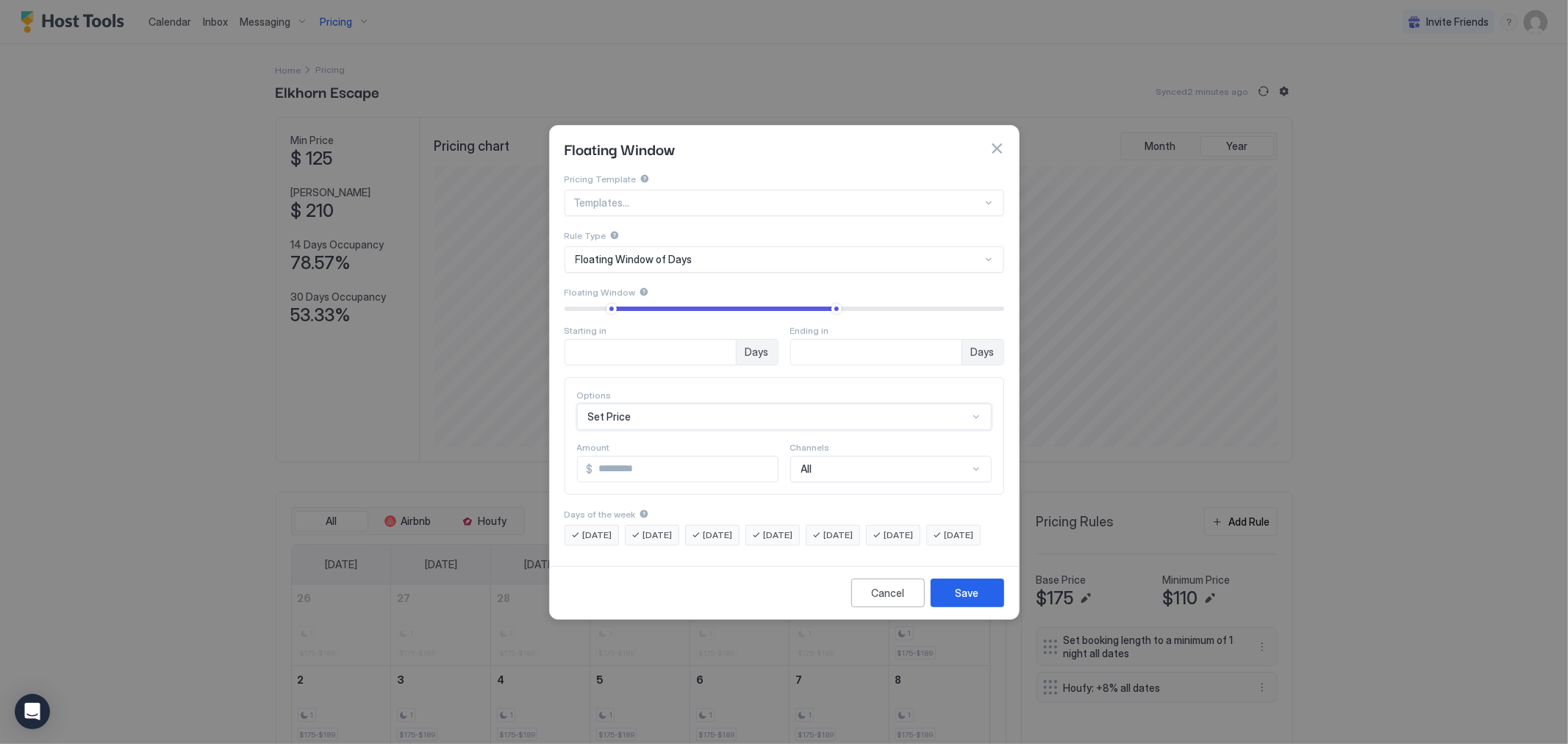
click at [666, 458] on input "*" at bounding box center [685, 470] width 185 height 25
drag, startPoint x: 659, startPoint y: 459, endPoint x: 533, endPoint y: 566, distance: 165.3
click at [528, 496] on div "Floating Window Pricing Template Templates... Rule Type Floating Window of Days…" at bounding box center [784, 372] width 1568 height 744
type input "***"
click at [888, 601] on div "Cancel" at bounding box center [888, 593] width 33 height 16
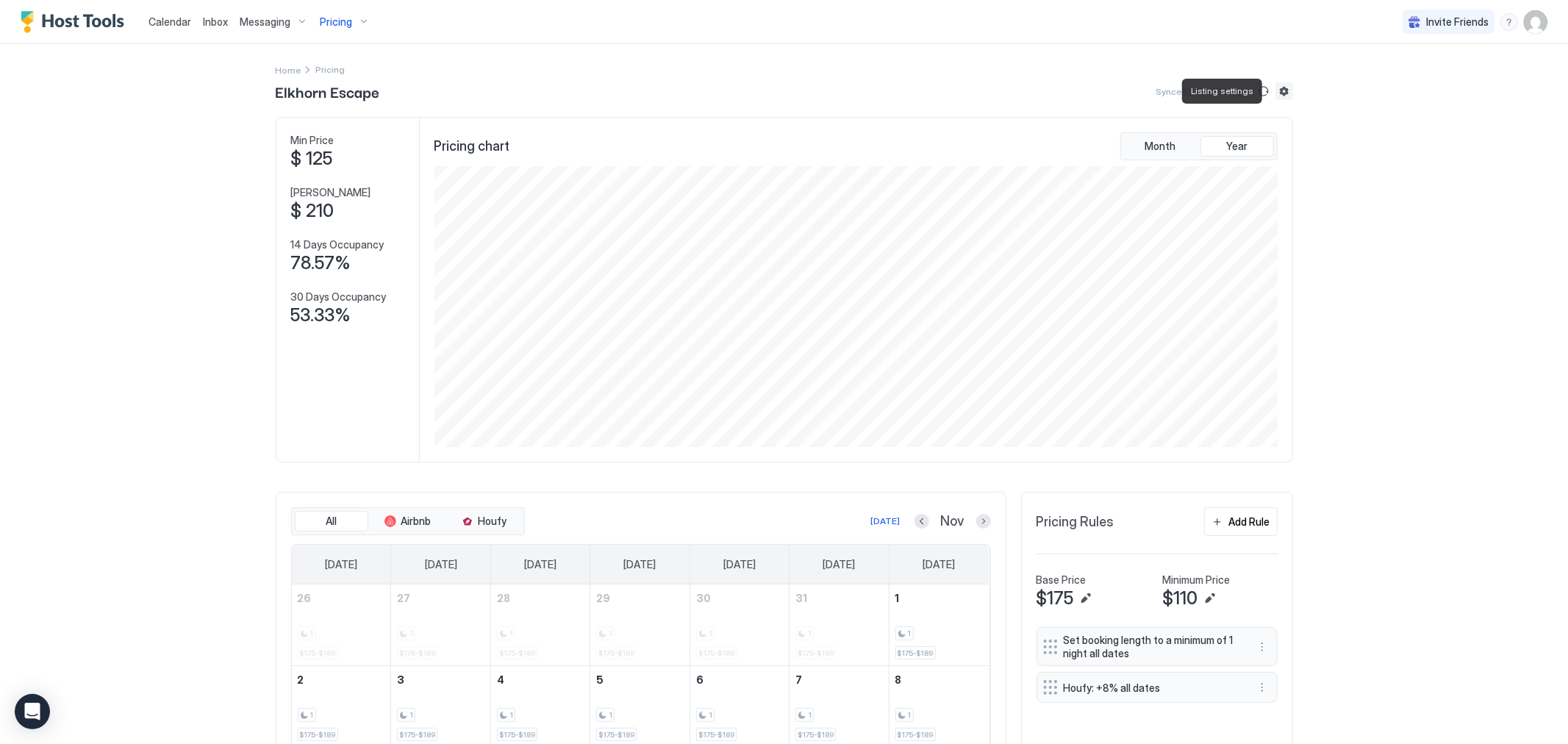
click at [1277, 93] on button "Listing settings" at bounding box center [1285, 91] width 18 height 18
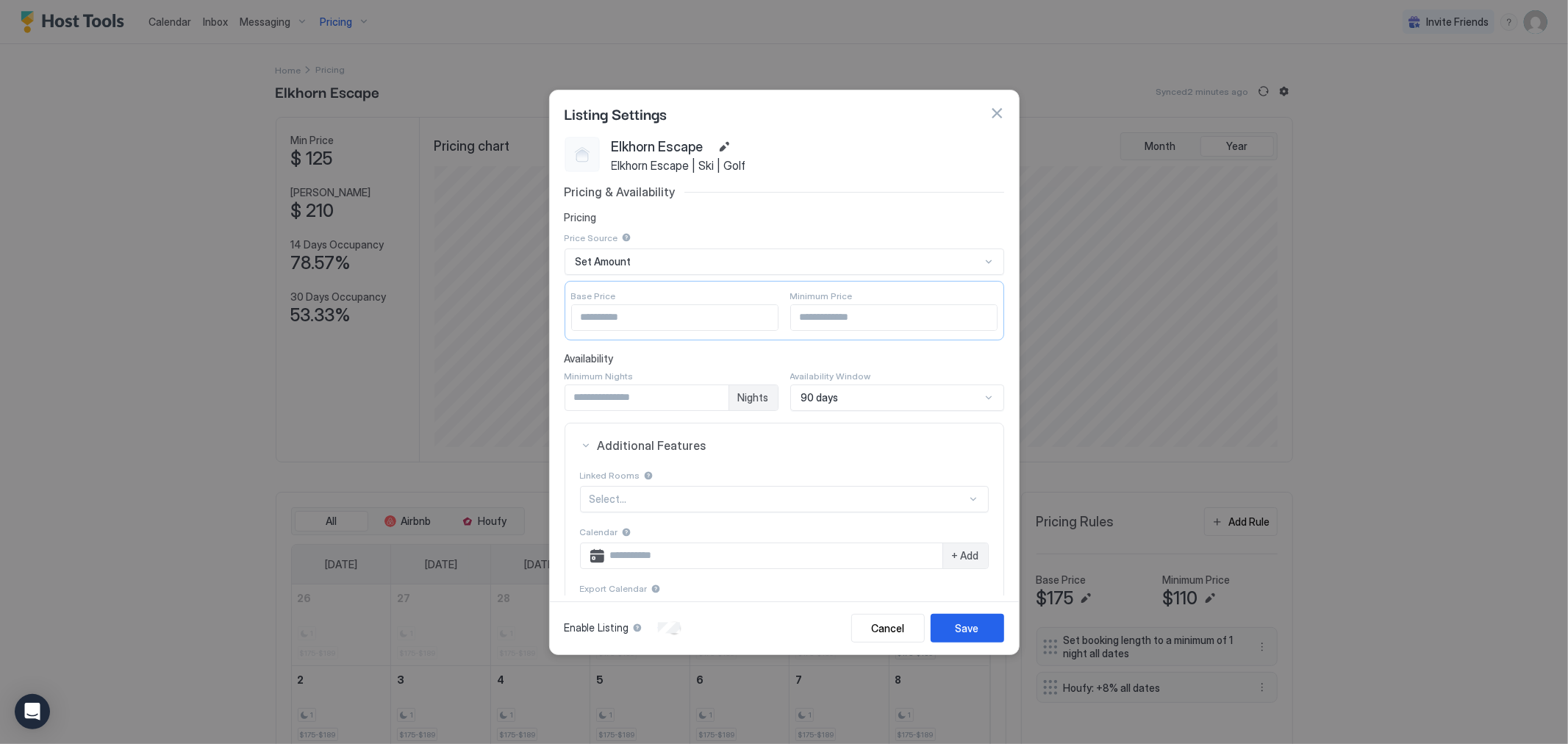
scroll to position [124, 0]
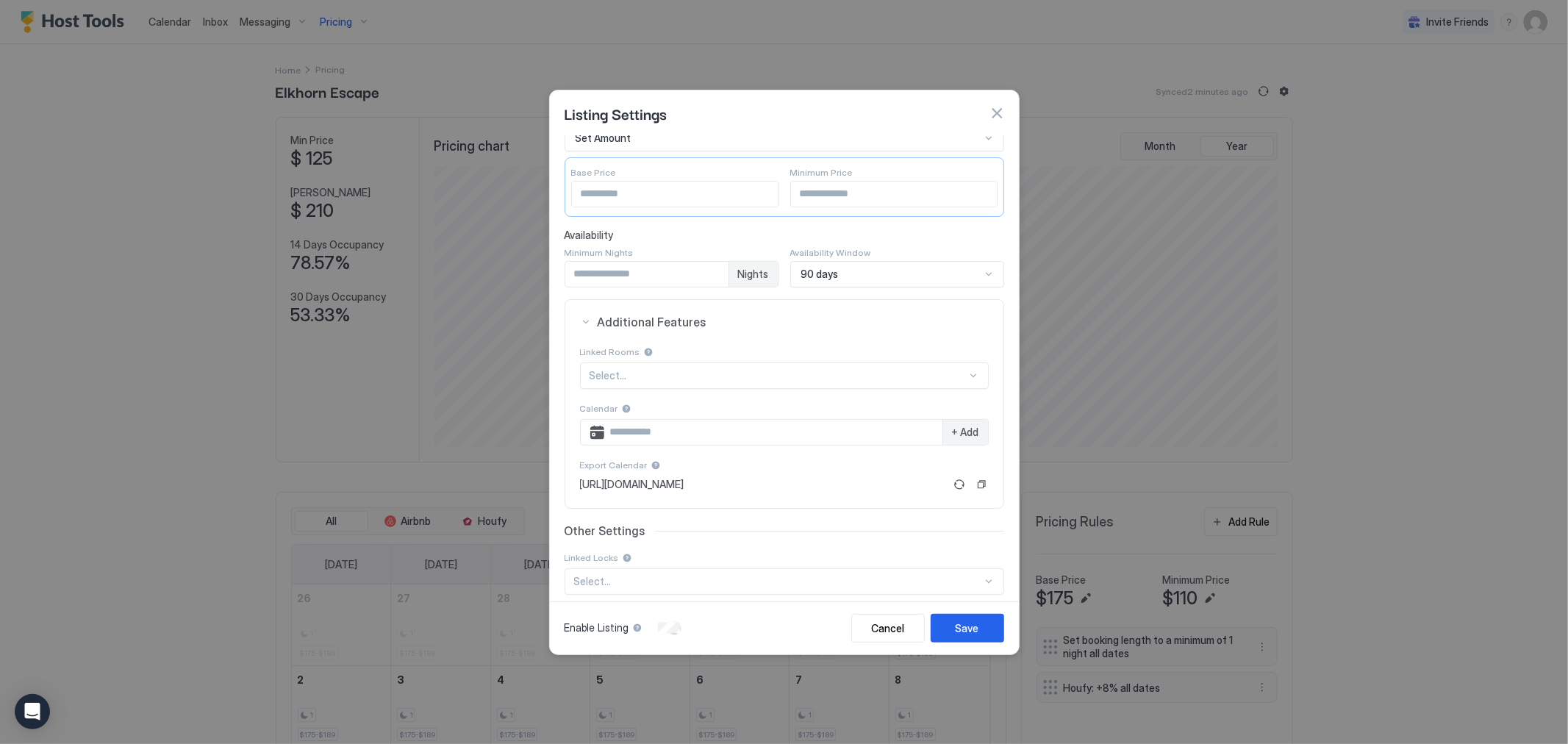
click at [854, 497] on section "Linked Rooms Select... Calendar + Add Export Calendar [URL][DOMAIN_NAME]" at bounding box center [784, 426] width 438 height 164
click at [181, 382] on div at bounding box center [784, 372] width 1568 height 744
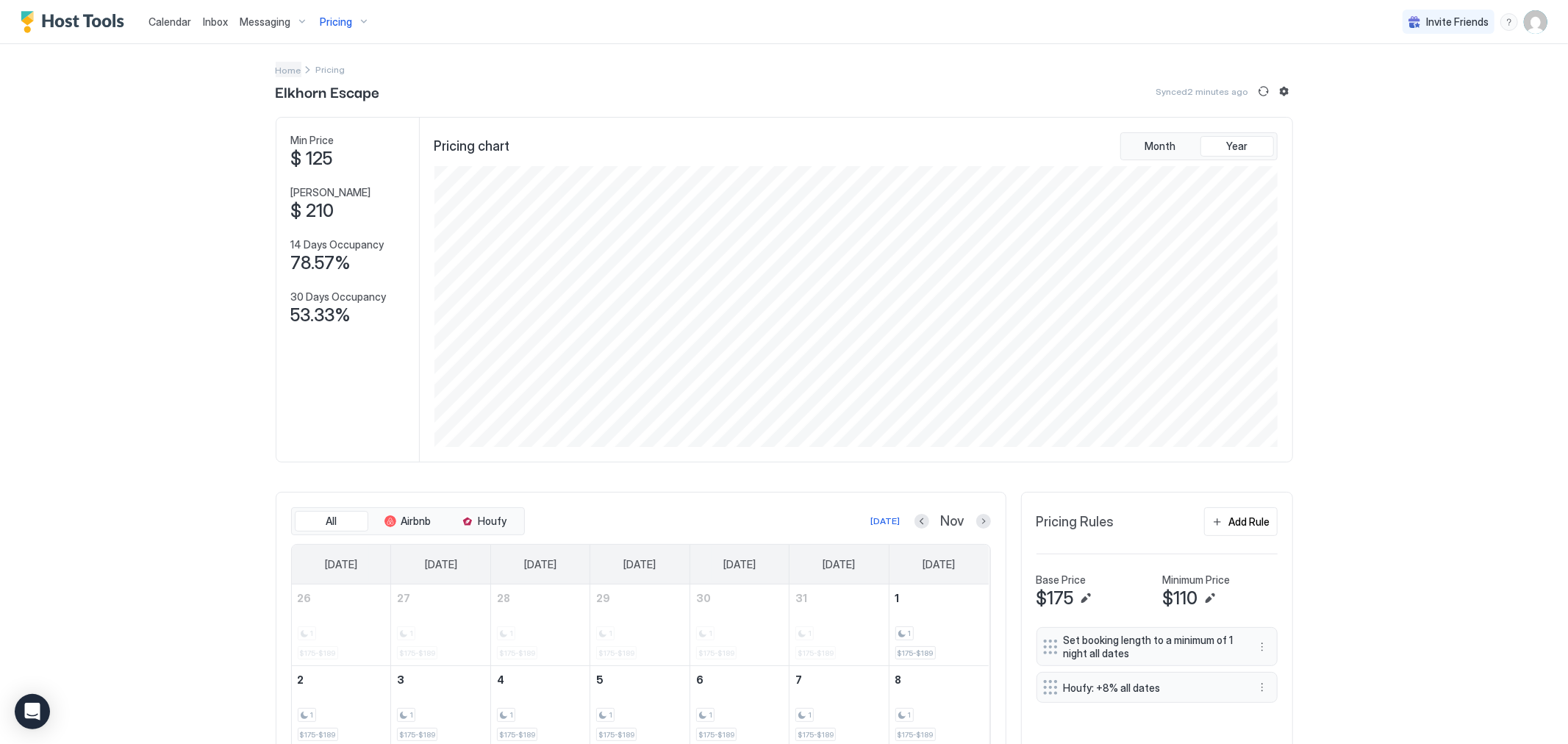
click at [281, 65] on span "Home" at bounding box center [289, 70] width 26 height 11
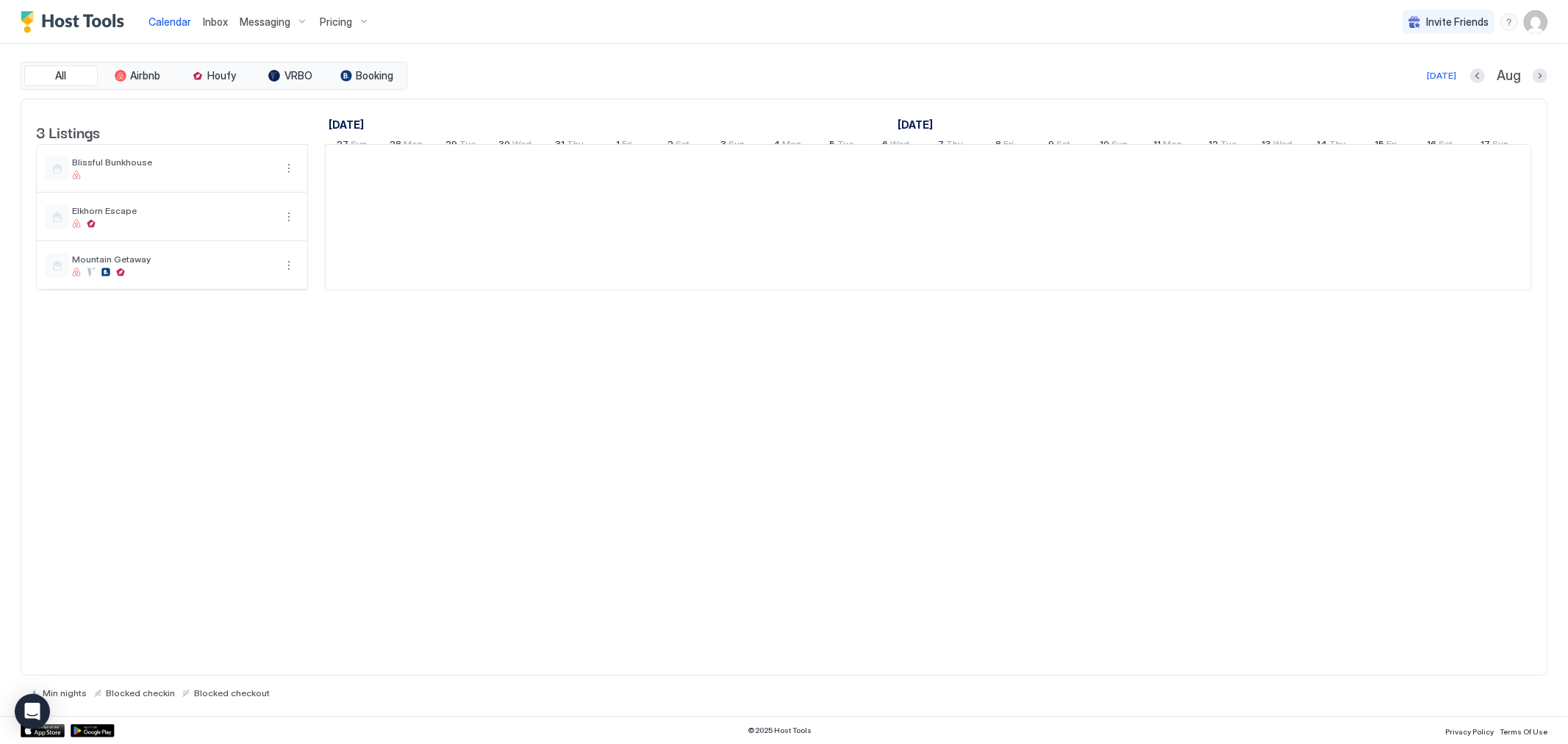
scroll to position [0, 817]
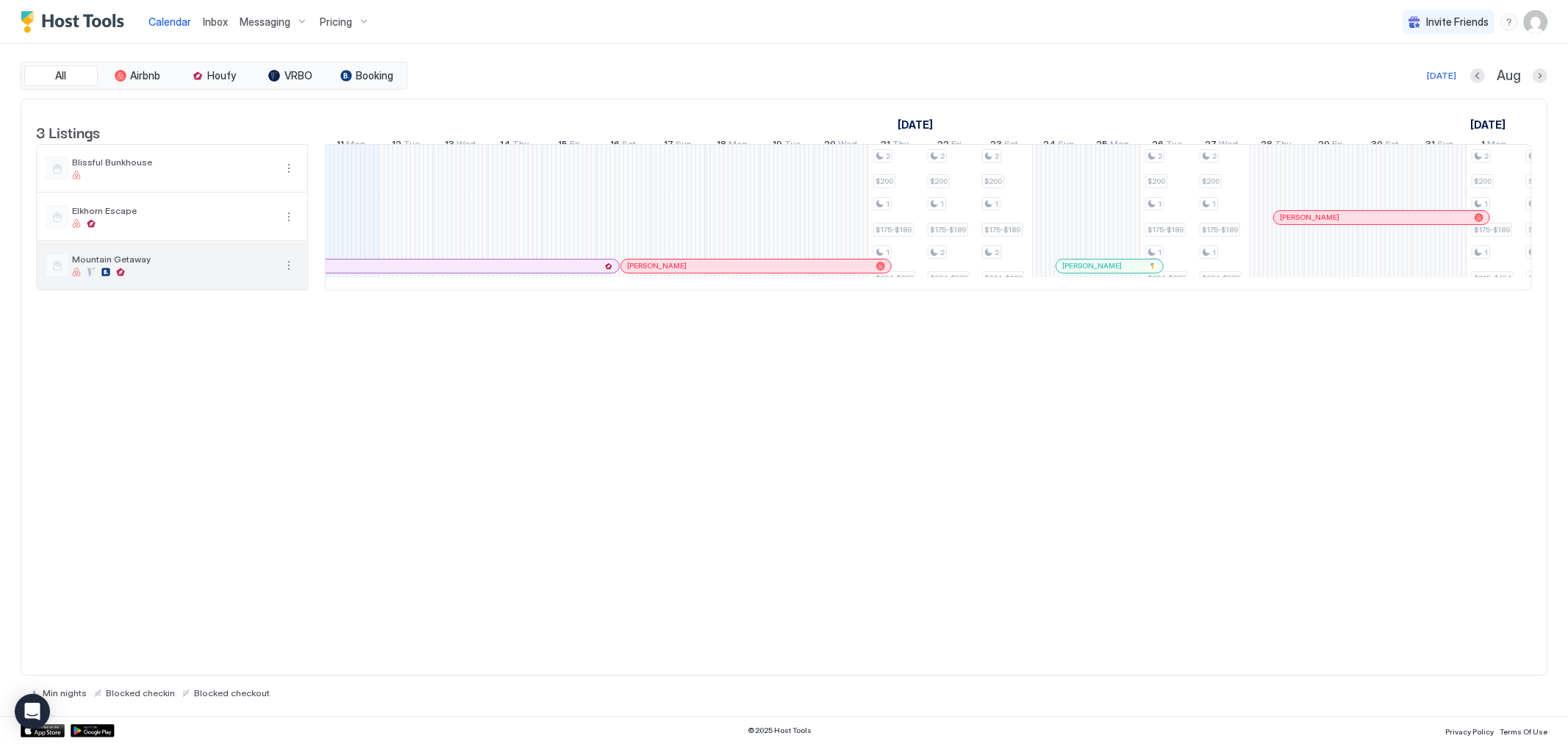
click at [293, 274] on button "More options" at bounding box center [289, 266] width 18 height 18
click at [346, 326] on div "Pricing" at bounding box center [355, 322] width 147 height 24
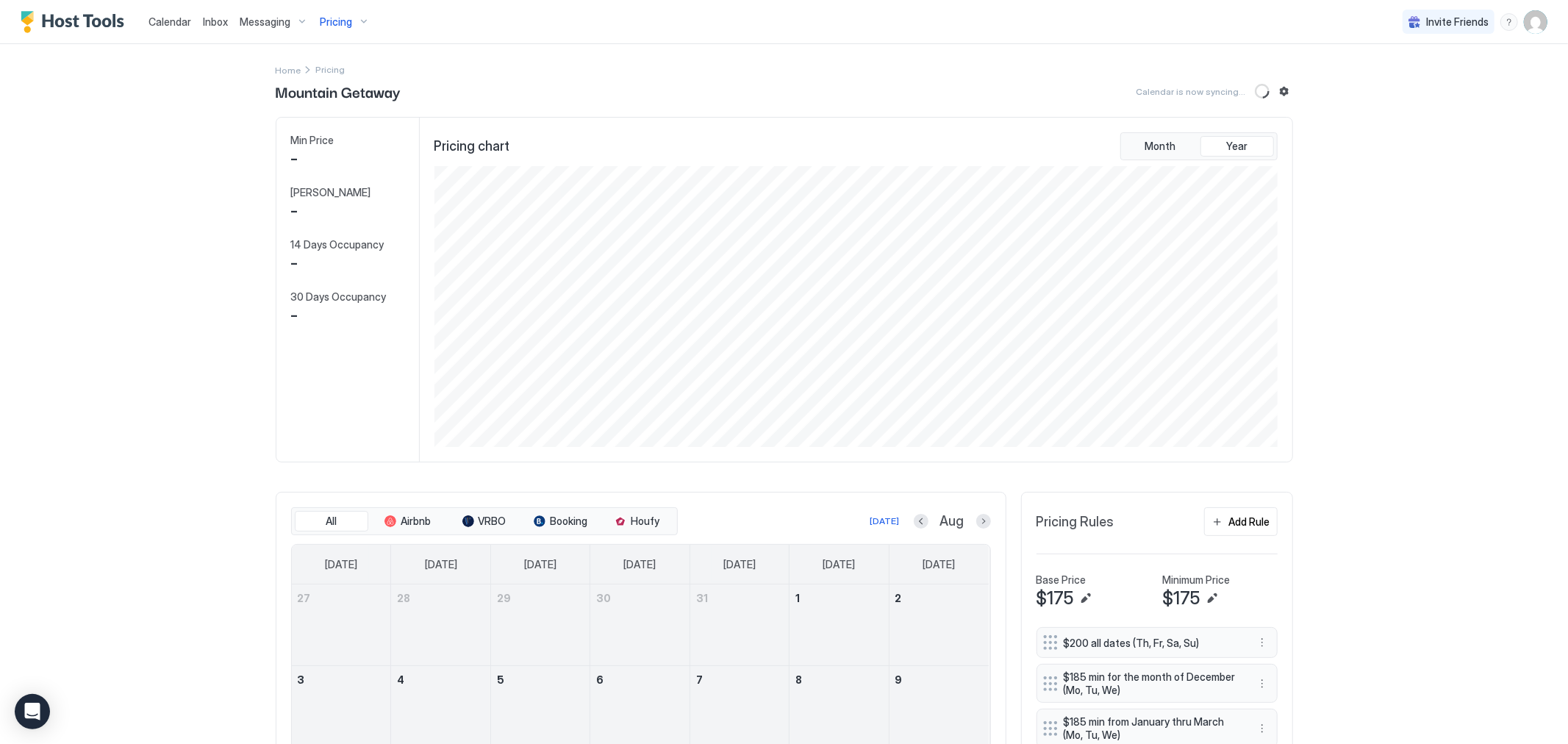
scroll to position [281, 846]
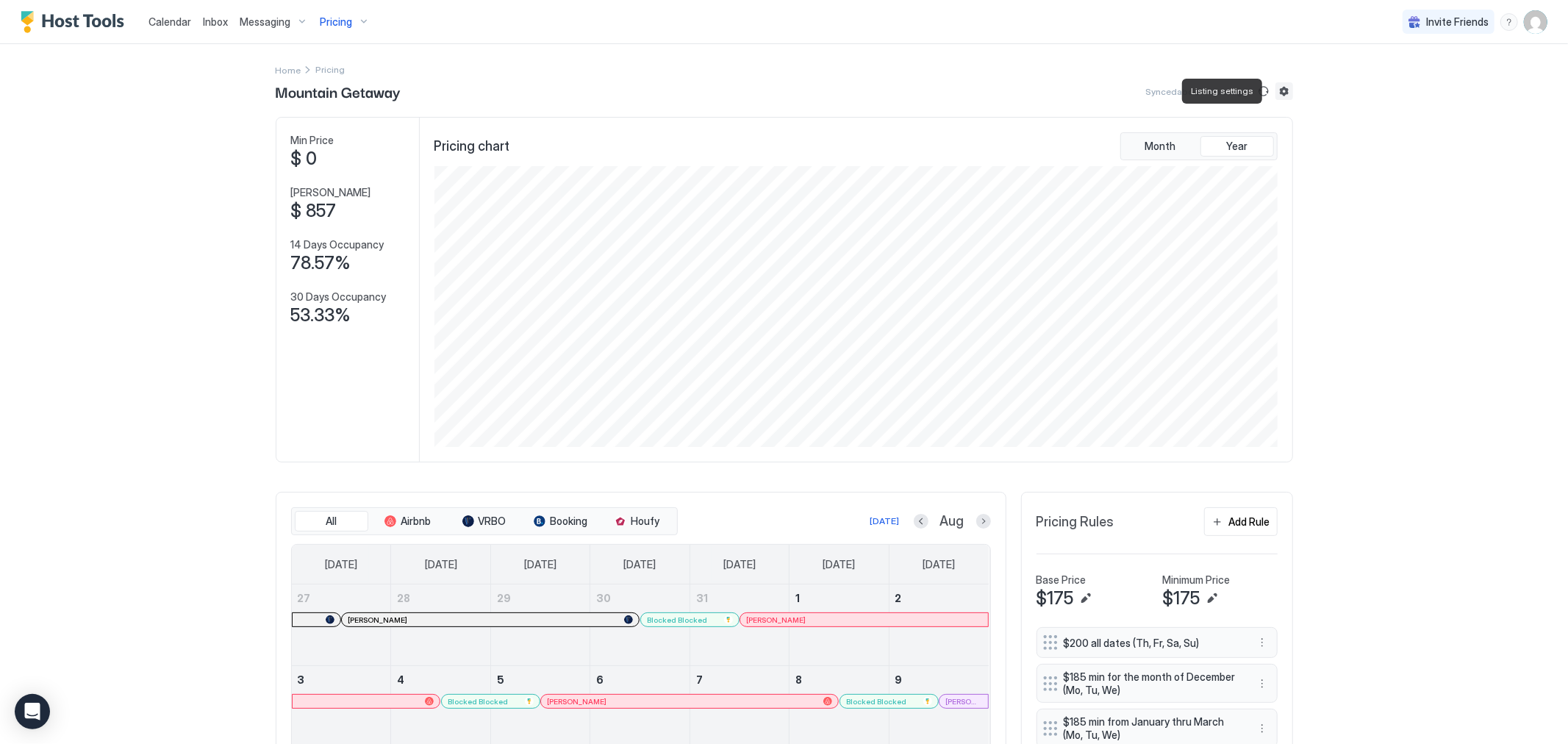
click at [1280, 87] on button "Listing settings" at bounding box center [1285, 91] width 18 height 18
type input "***"
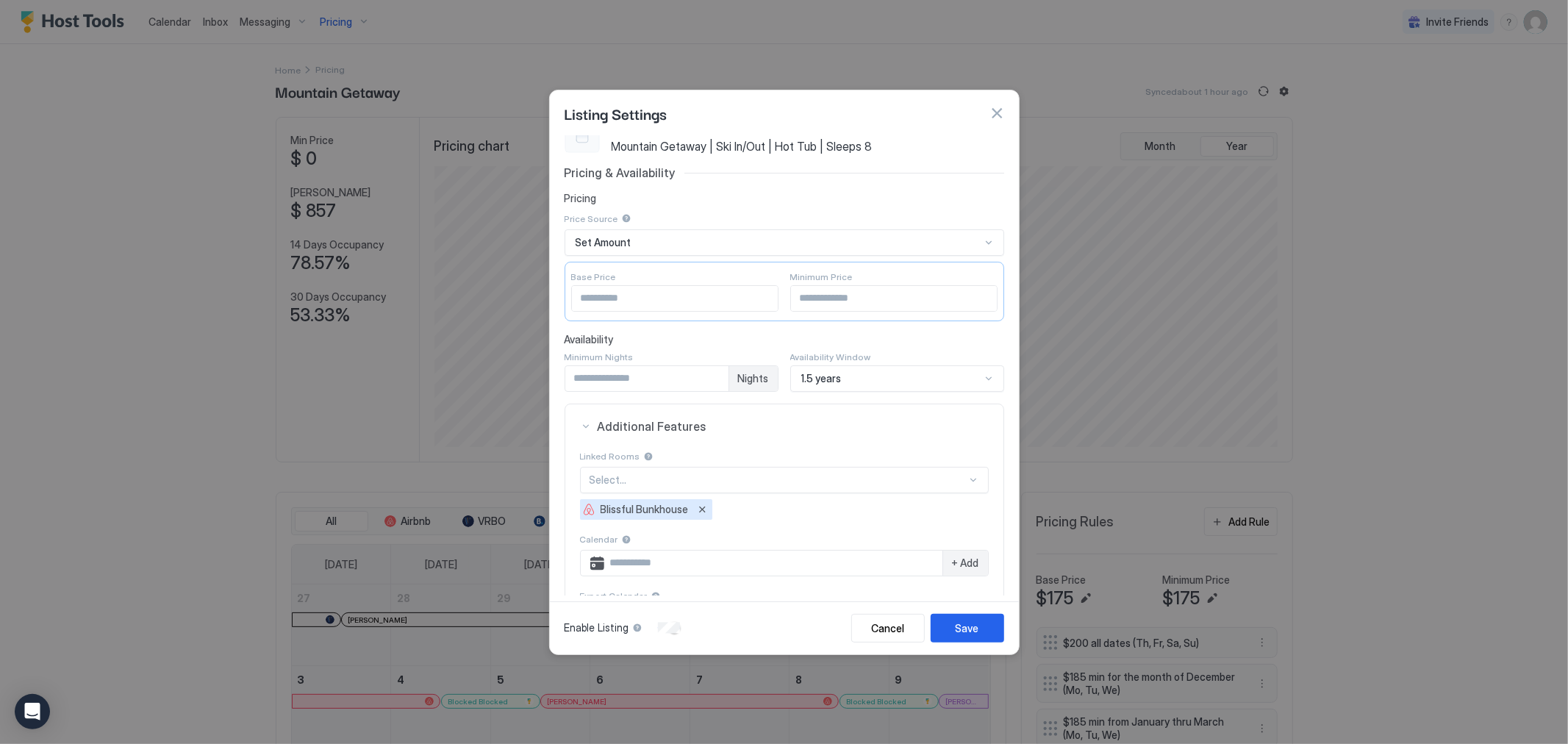
scroll to position [0, 0]
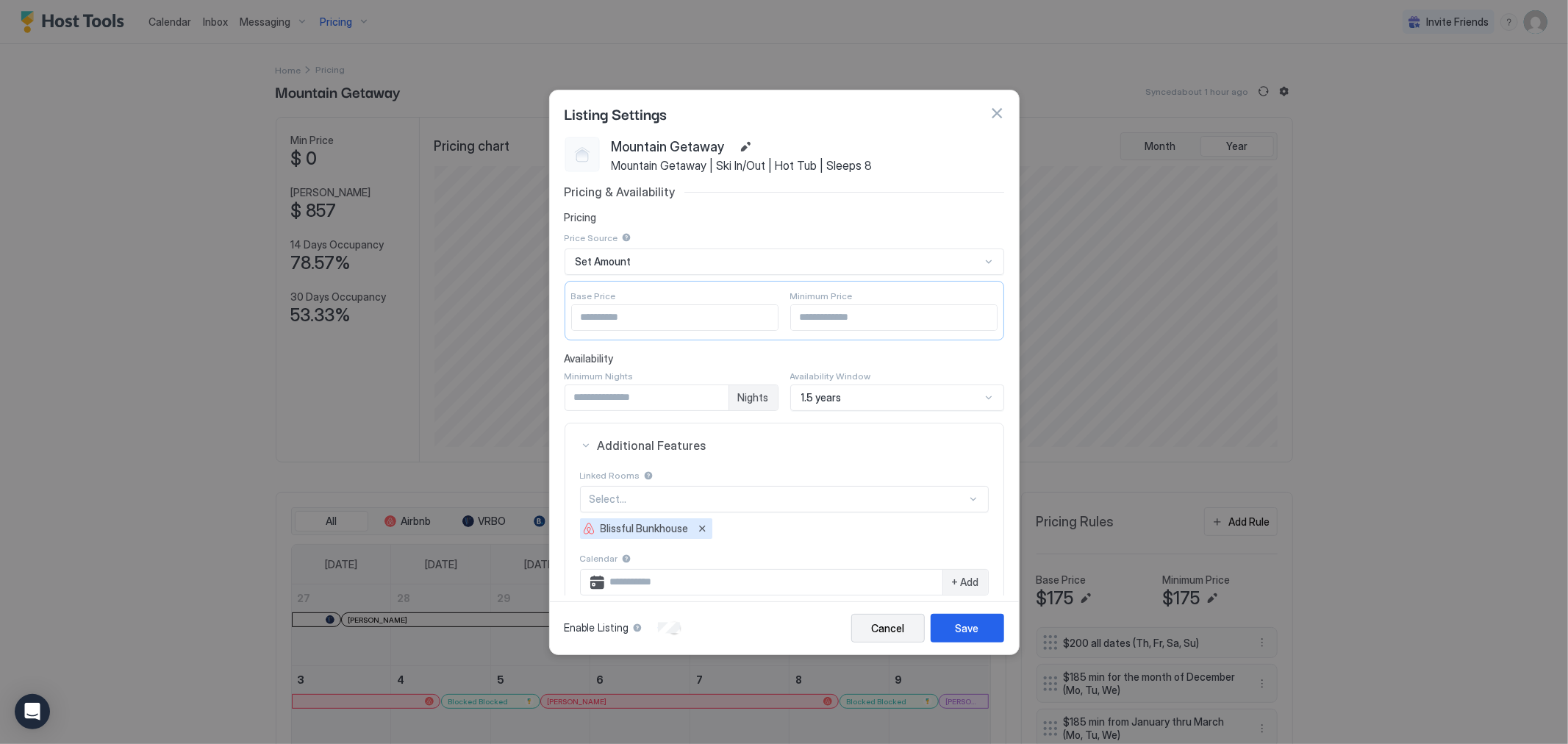
click at [899, 628] on div "Cancel" at bounding box center [888, 628] width 33 height 16
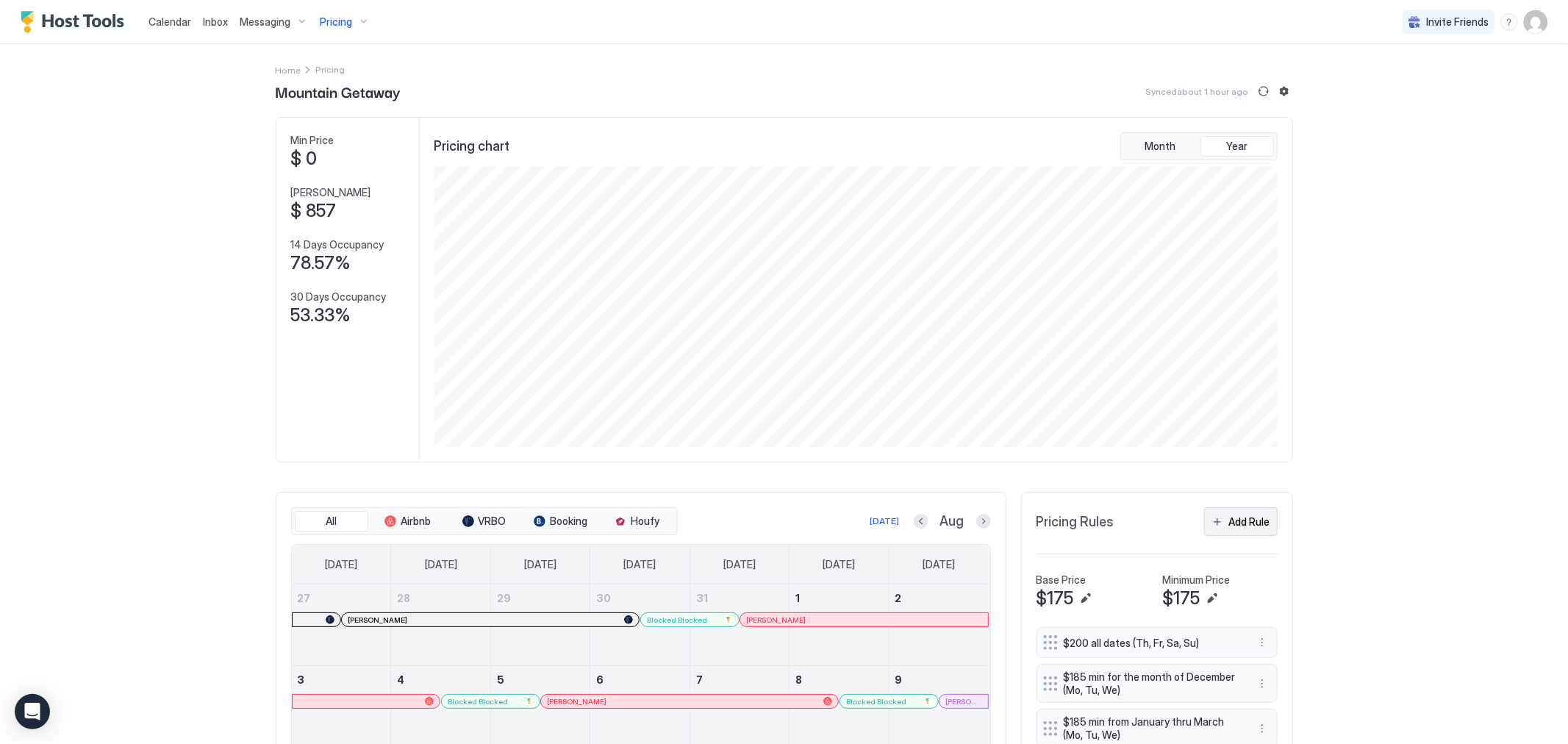
click at [1240, 522] on div "Add Rule" at bounding box center [1250, 521] width 42 height 16
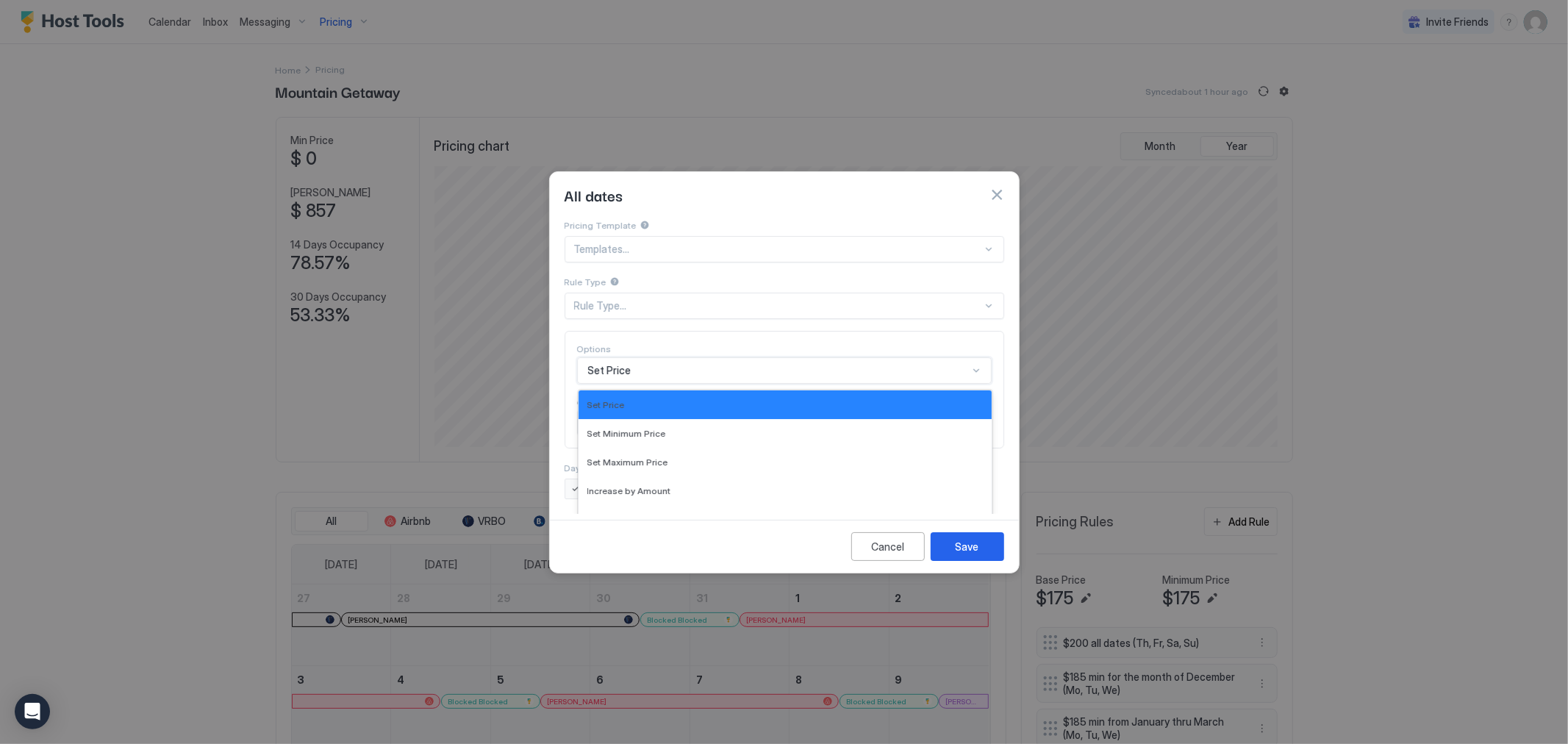
click at [693, 358] on div "17 results available. Use Up and Down to choose options, press Enter to select …" at bounding box center [784, 371] width 415 height 27
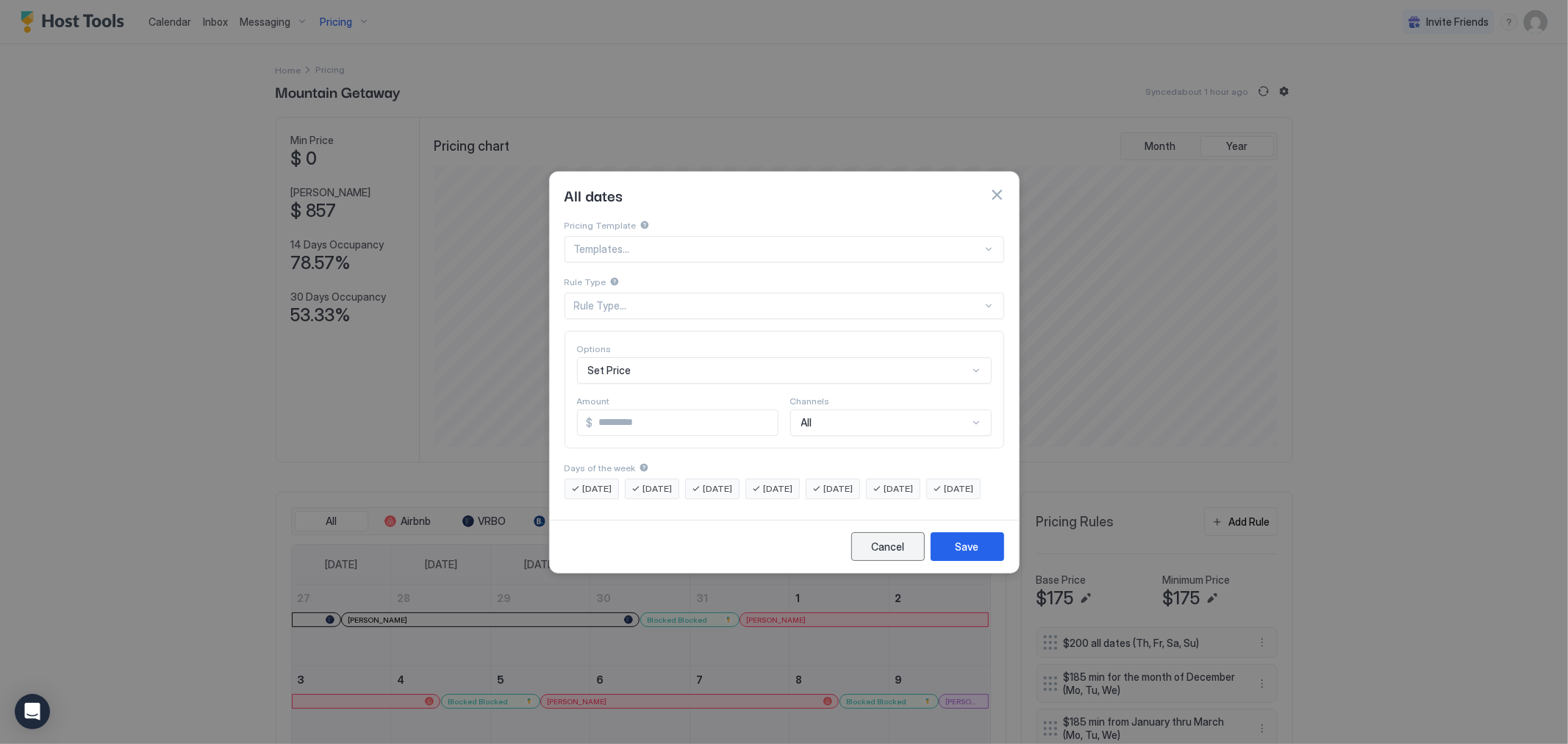
click at [892, 552] on div "Cancel" at bounding box center [888, 547] width 33 height 16
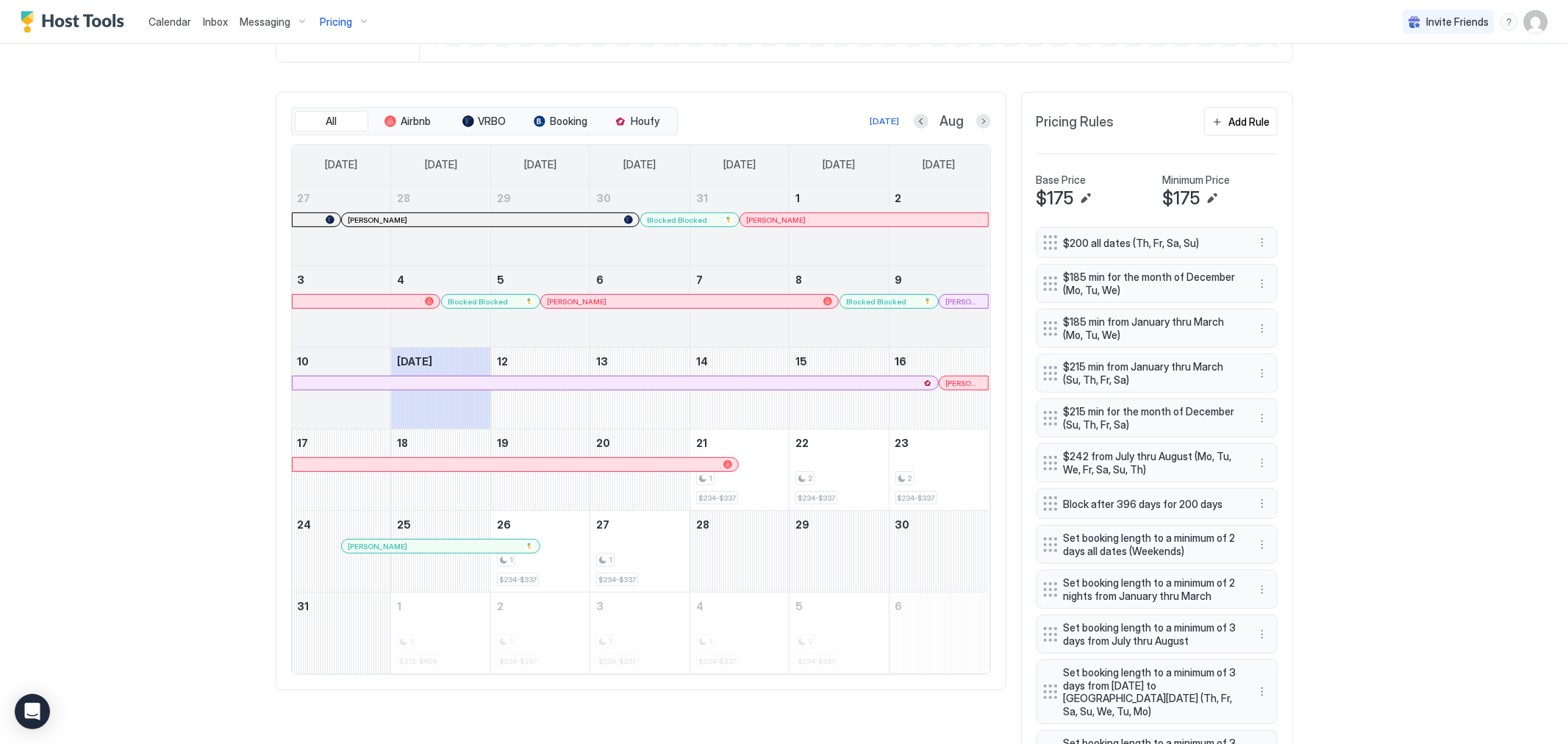
scroll to position [490, 0]
